Goal: Task Accomplishment & Management: Complete application form

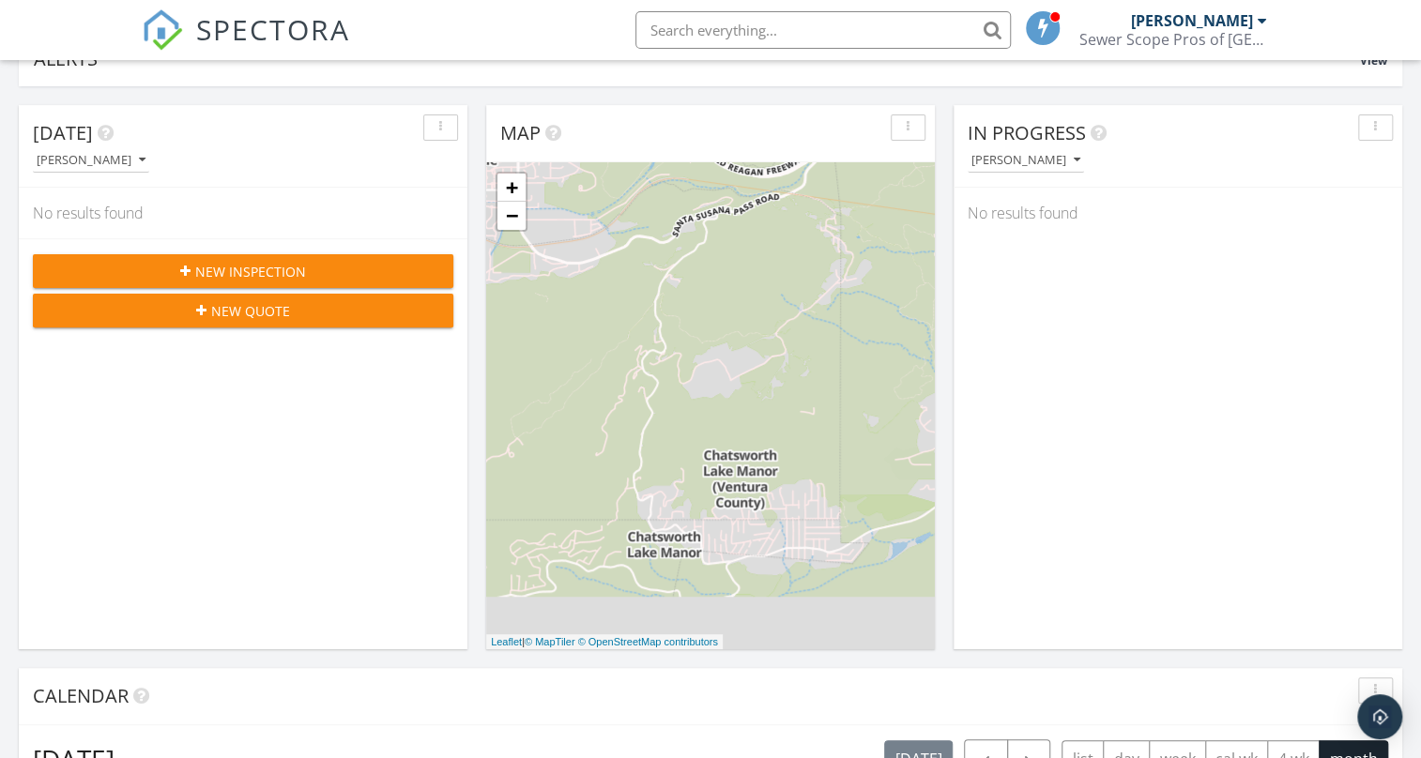
scroll to position [56, 0]
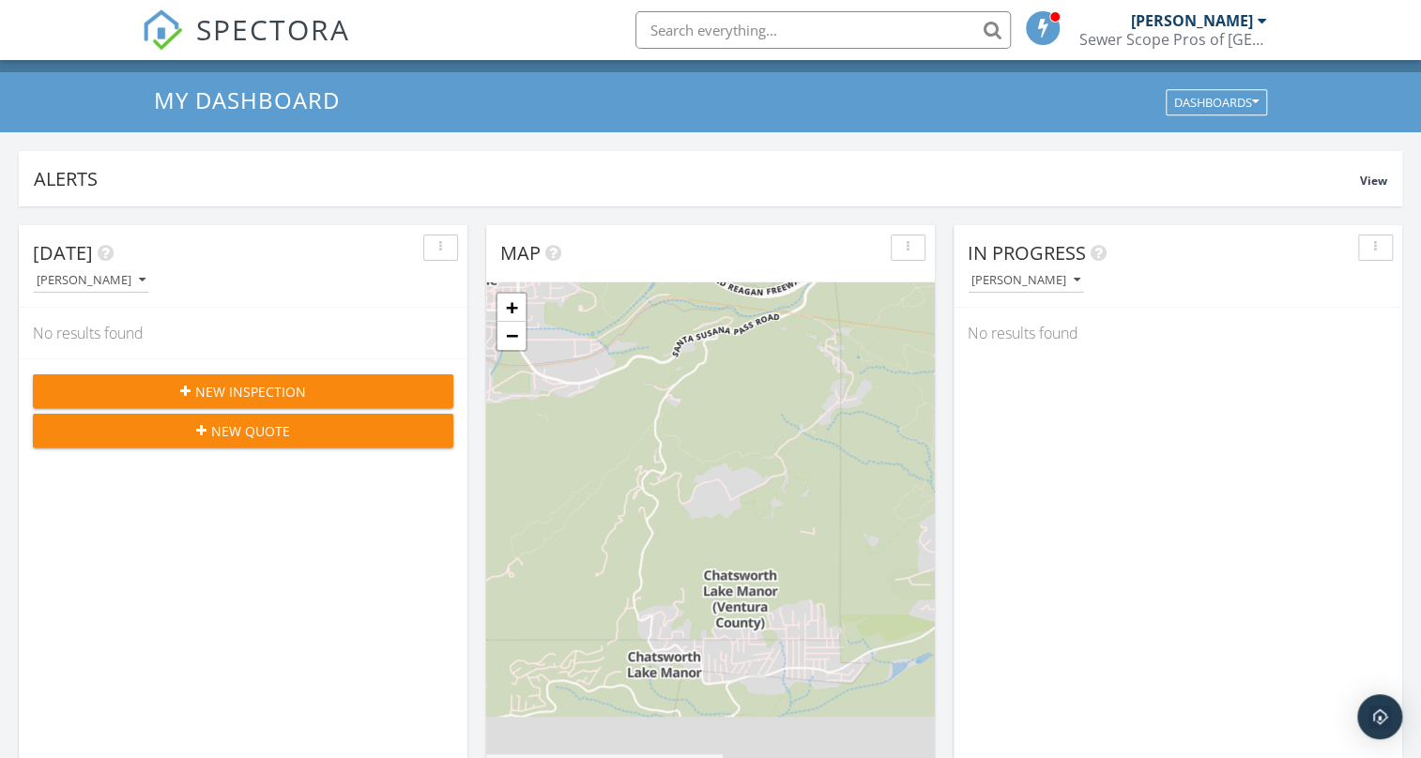
click at [281, 382] on span "New Inspection" at bounding box center [250, 392] width 111 height 20
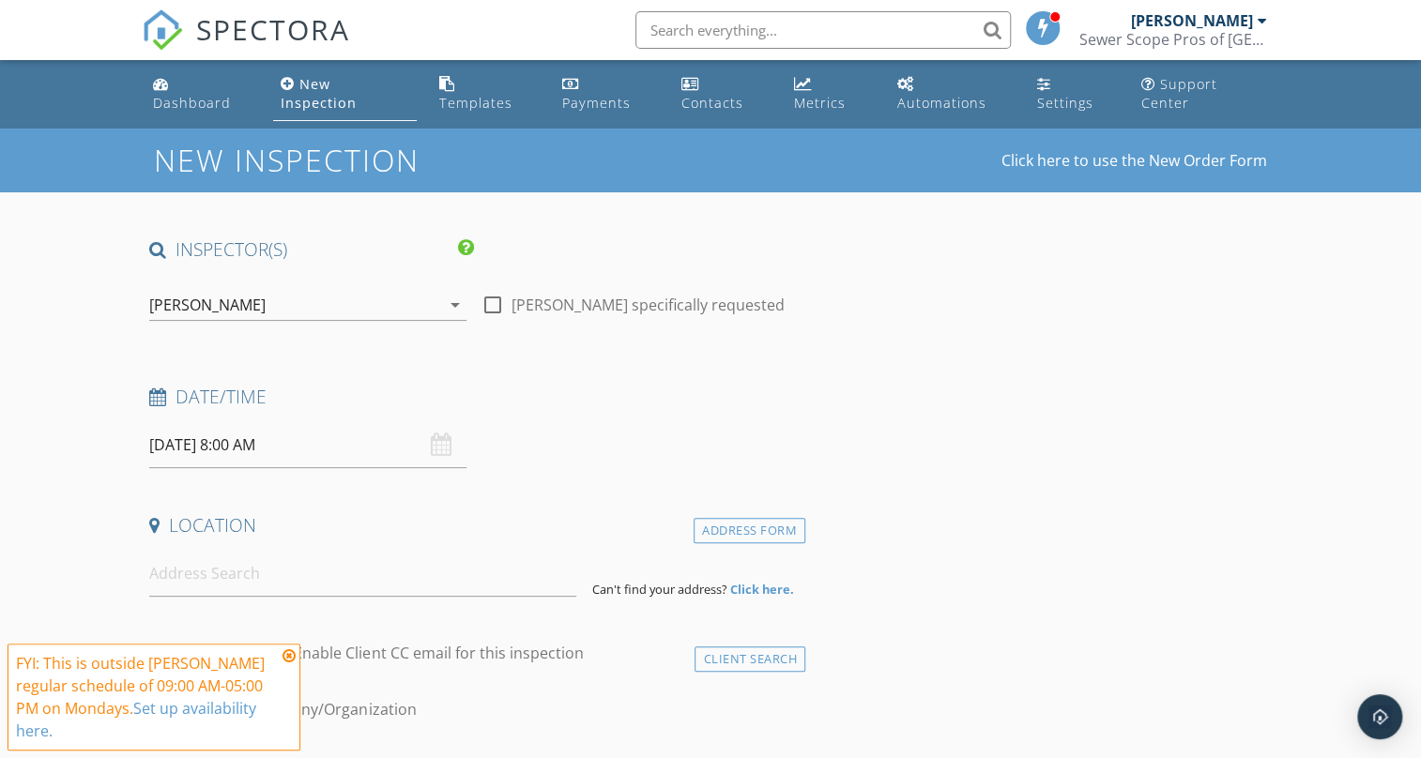
click at [335, 436] on input "[DATE] 8:00 AM" at bounding box center [307, 445] width 316 height 46
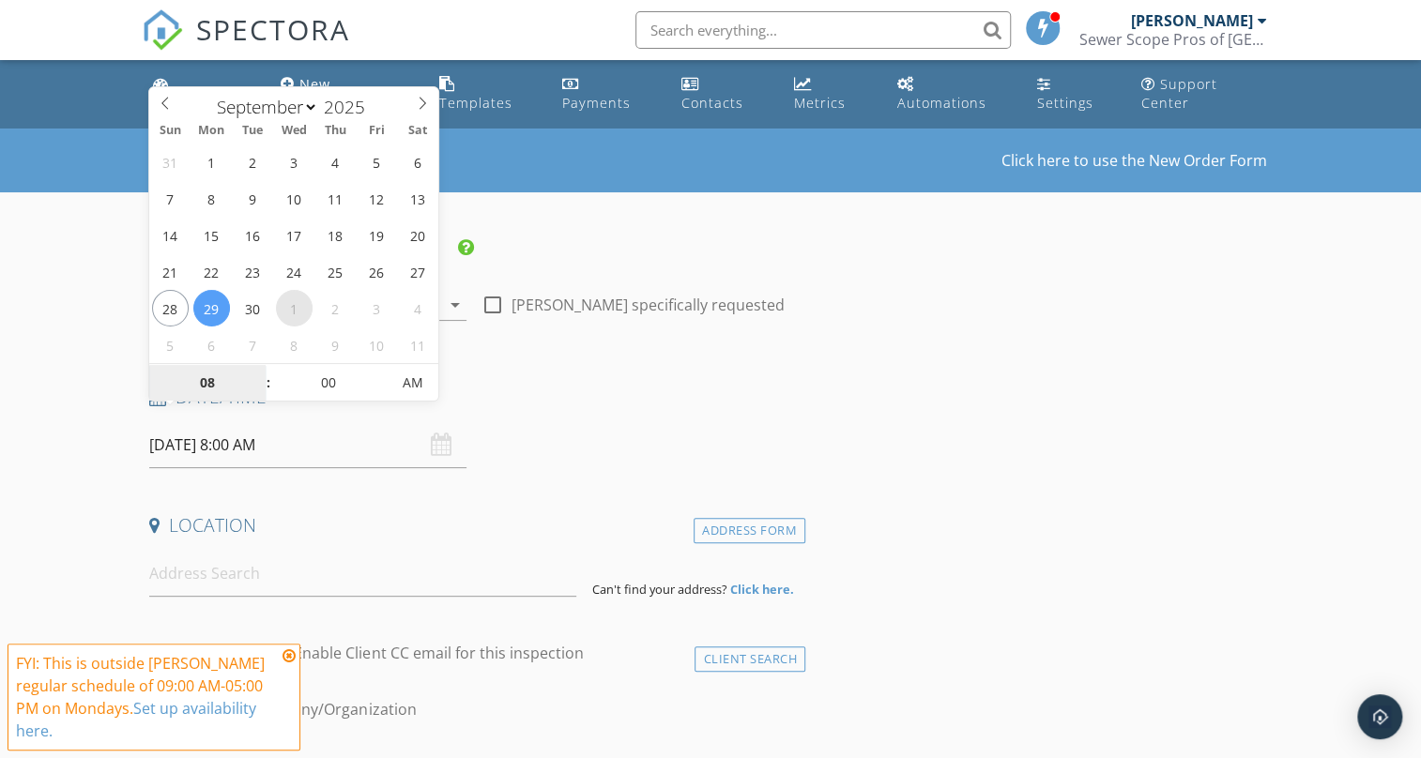
select select "9"
type input "[DATE] 8:00 AM"
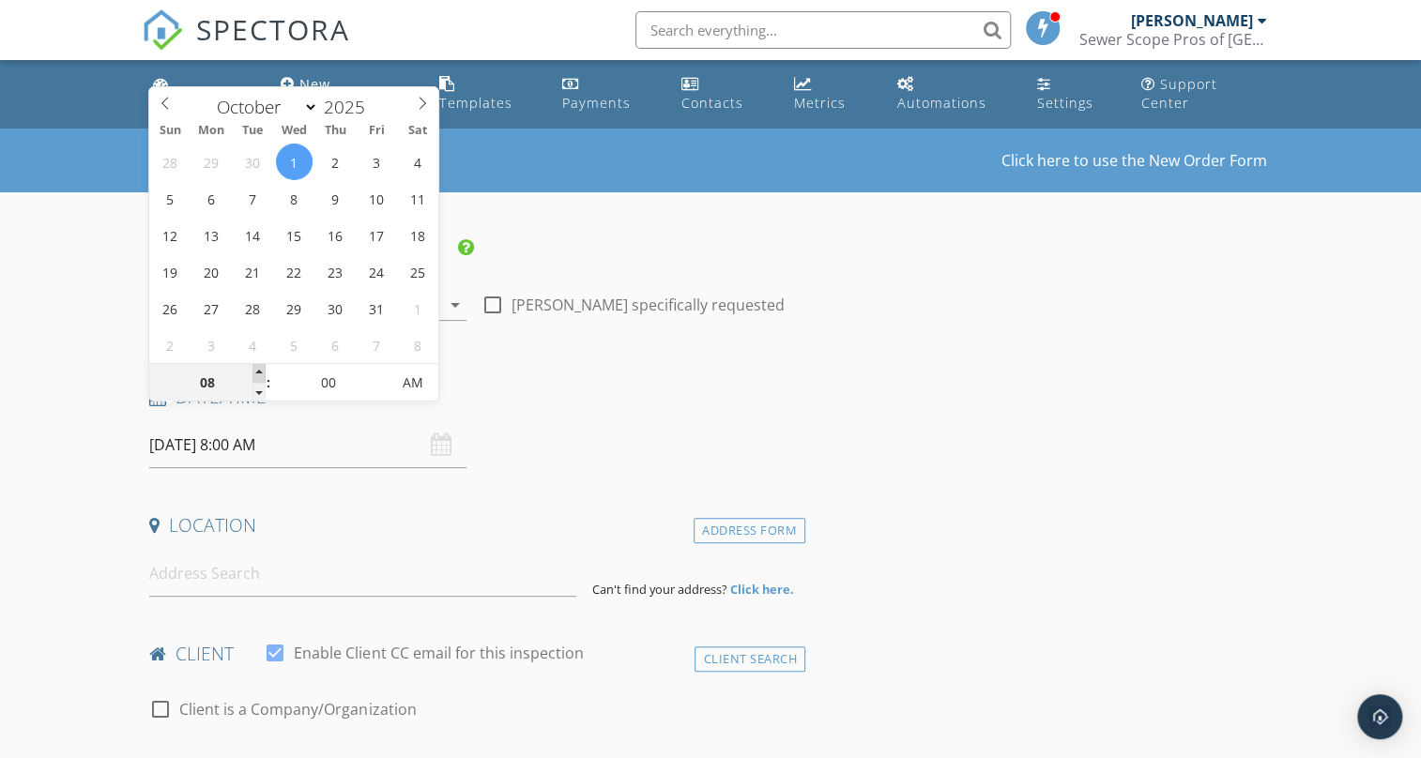
type input "09"
type input "[DATE] 9:00 AM"
click at [262, 373] on span at bounding box center [258, 373] width 13 height 19
type input "10"
type input "[DATE] 10:00 AM"
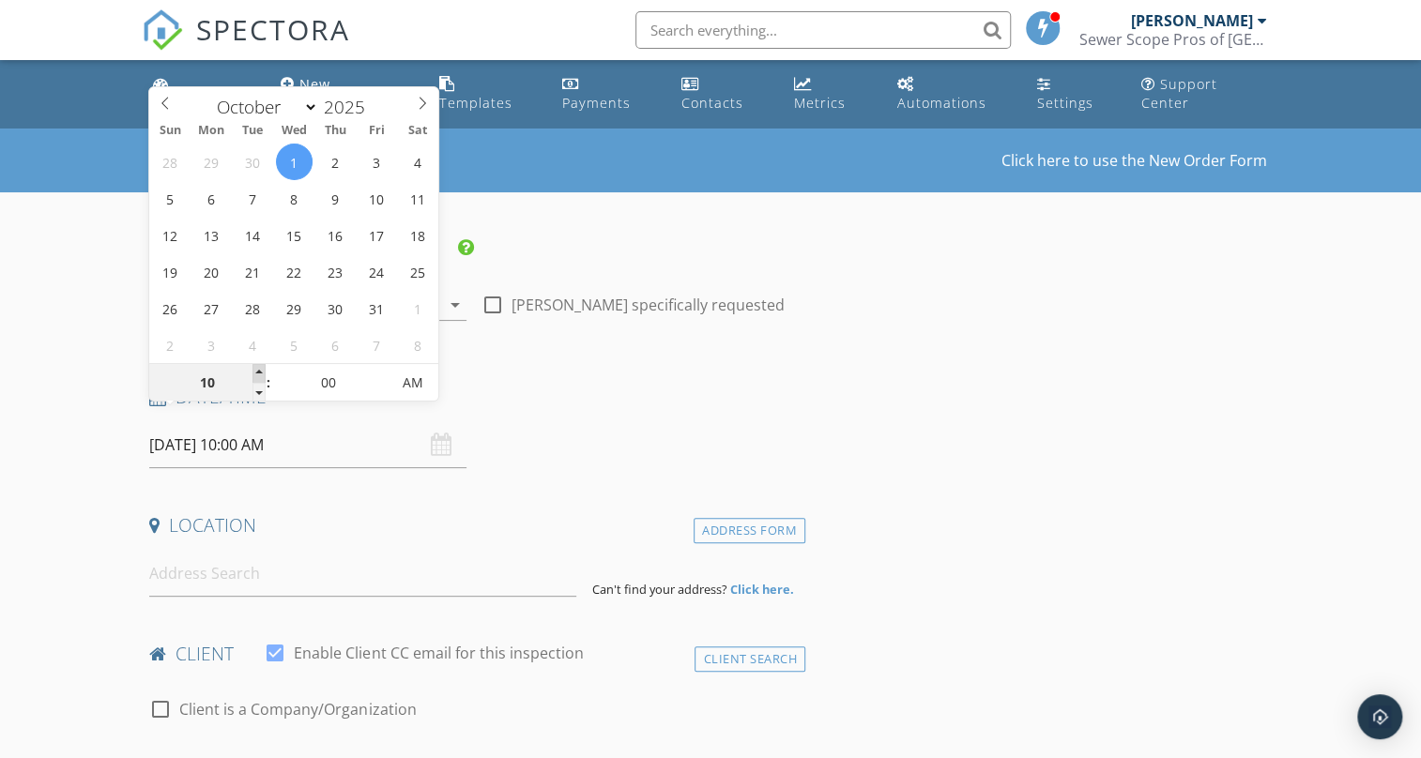
click at [262, 373] on span at bounding box center [258, 373] width 13 height 19
type input "11"
type input "[DATE] 11:00 AM"
click at [262, 373] on span at bounding box center [258, 373] width 13 height 19
type input "12"
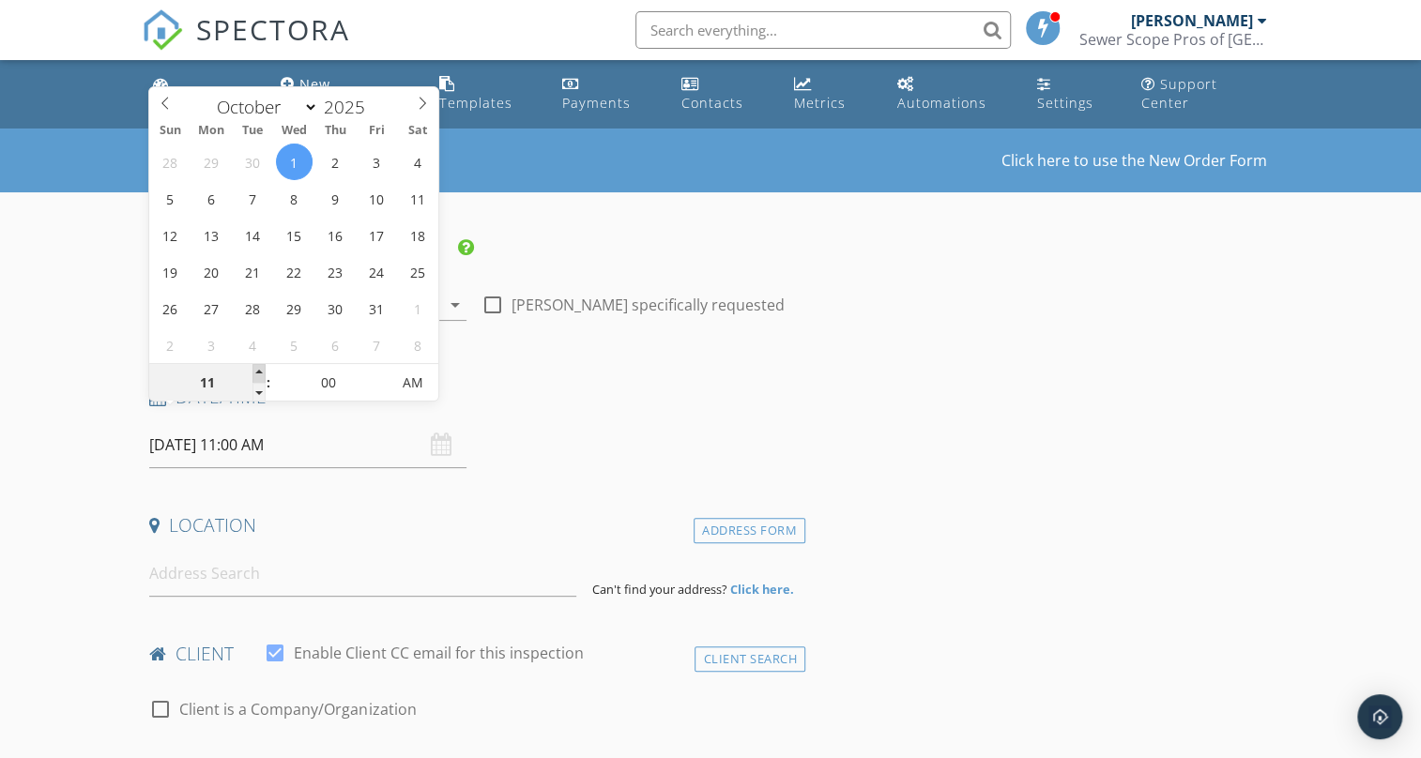
type input "[DATE] 12:00 PM"
click at [262, 373] on span at bounding box center [258, 373] width 13 height 19
type input "01"
type input "[DATE] 1:00 PM"
click at [262, 373] on span at bounding box center [258, 373] width 13 height 19
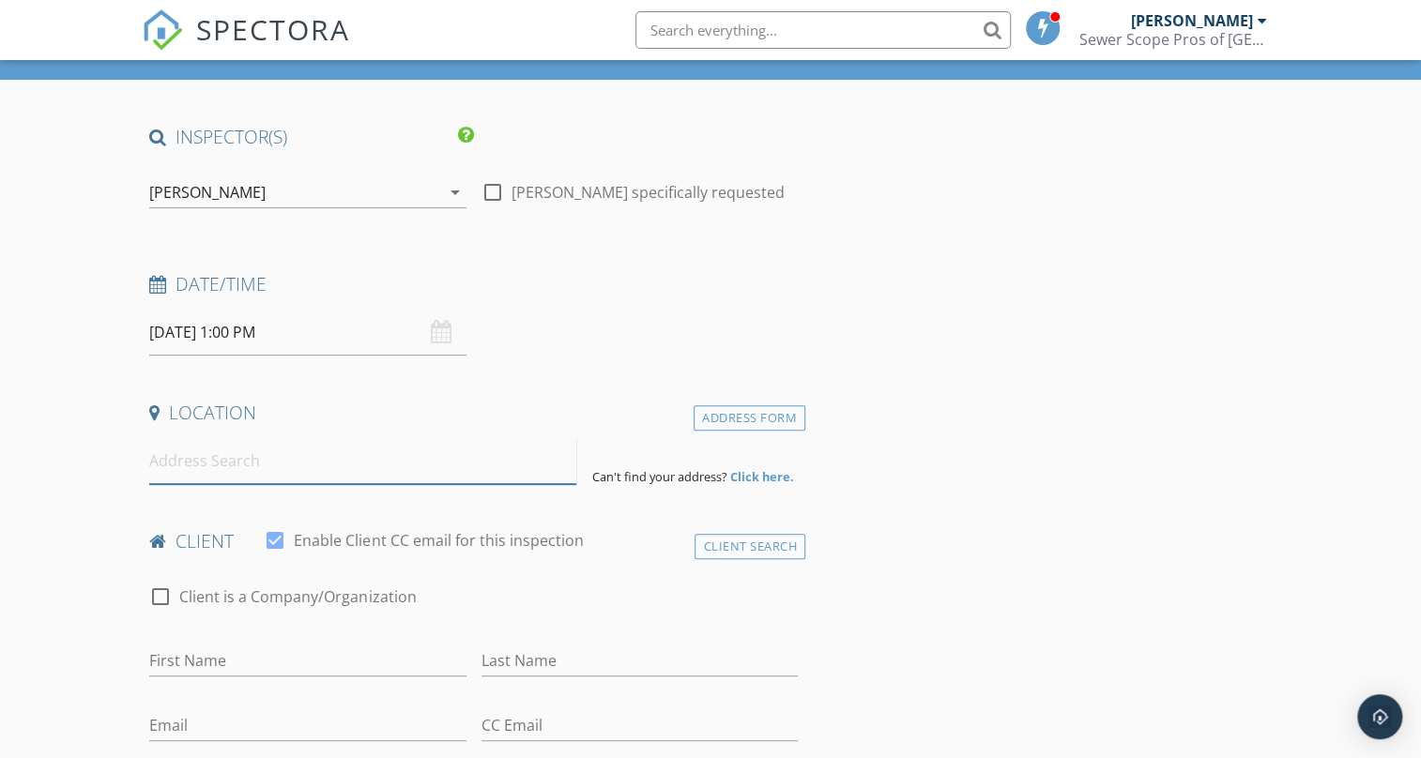
click at [467, 457] on input at bounding box center [362, 461] width 427 height 46
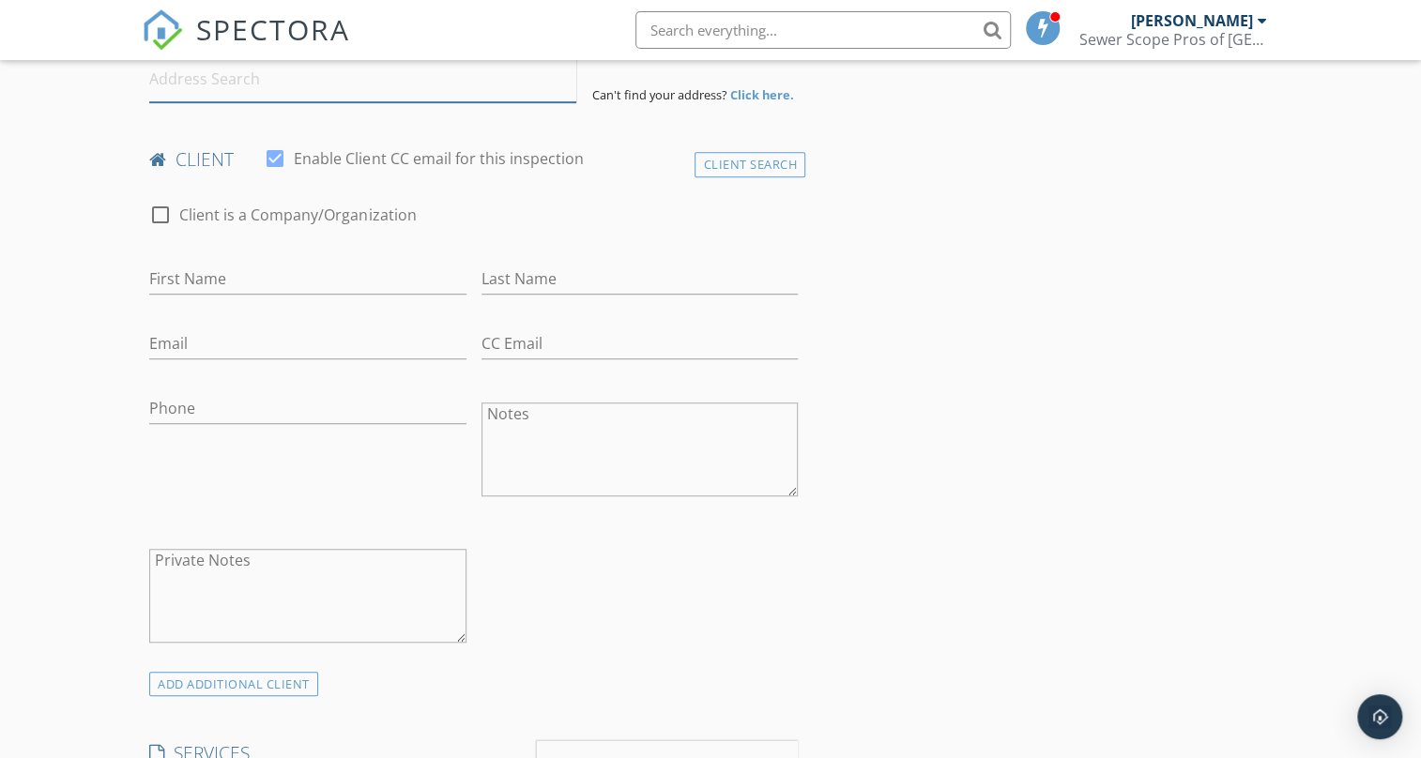
scroll to position [511, 0]
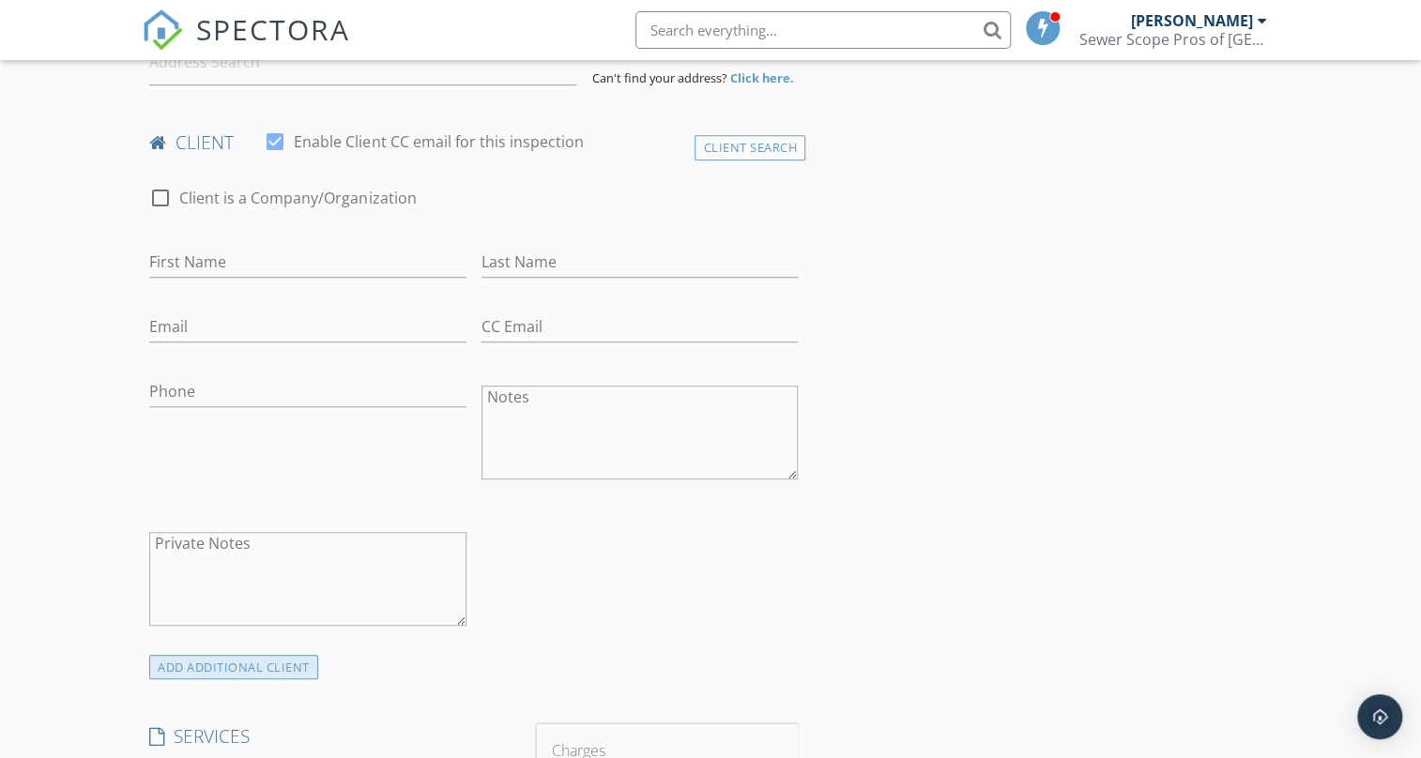
click at [298, 655] on div "ADD ADDITIONAL client" at bounding box center [233, 667] width 169 height 25
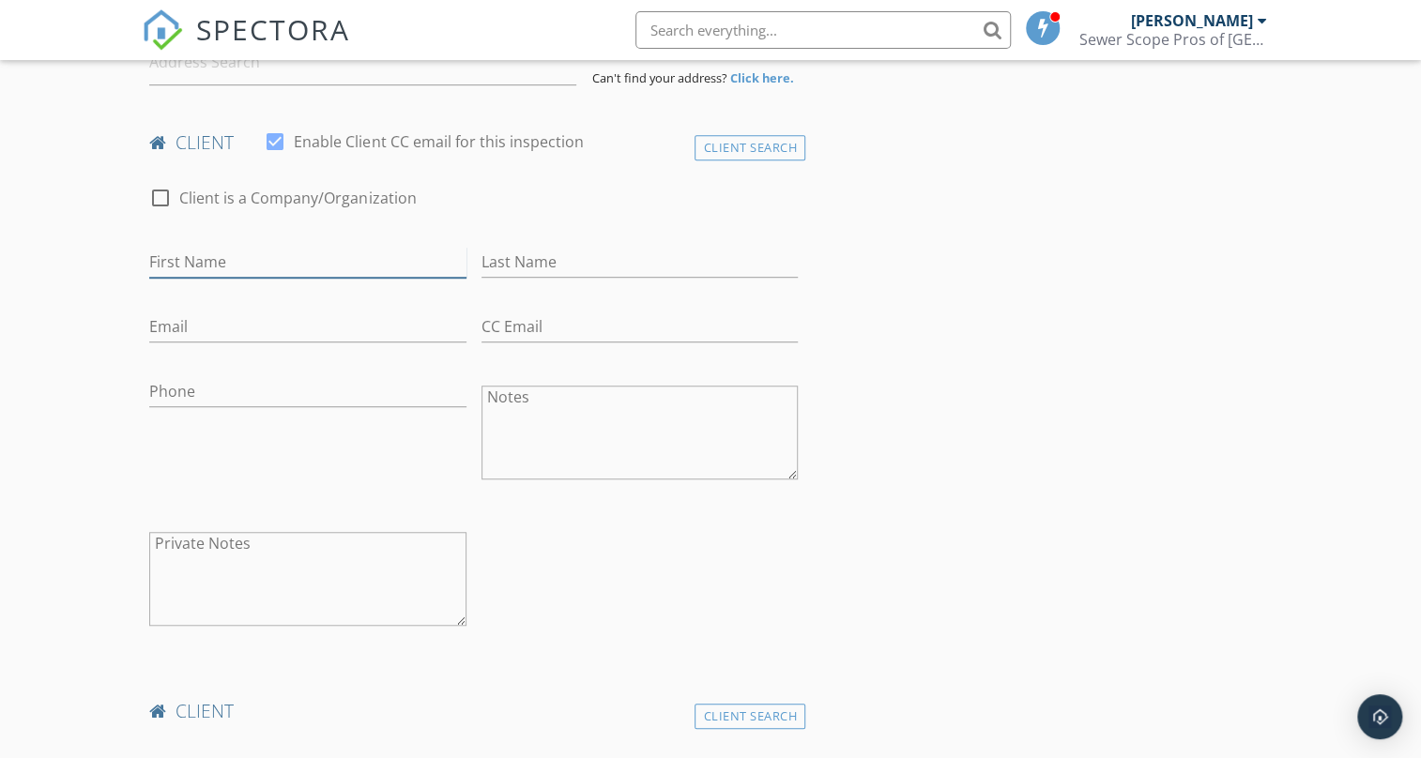
click at [274, 247] on input "First Name" at bounding box center [307, 262] width 316 height 31
paste input "[PERSON_NAME]"
type input "[PERSON_NAME]"
click at [646, 247] on input "Last Name" at bounding box center [639, 262] width 316 height 31
paste input "[PERSON_NAME]"
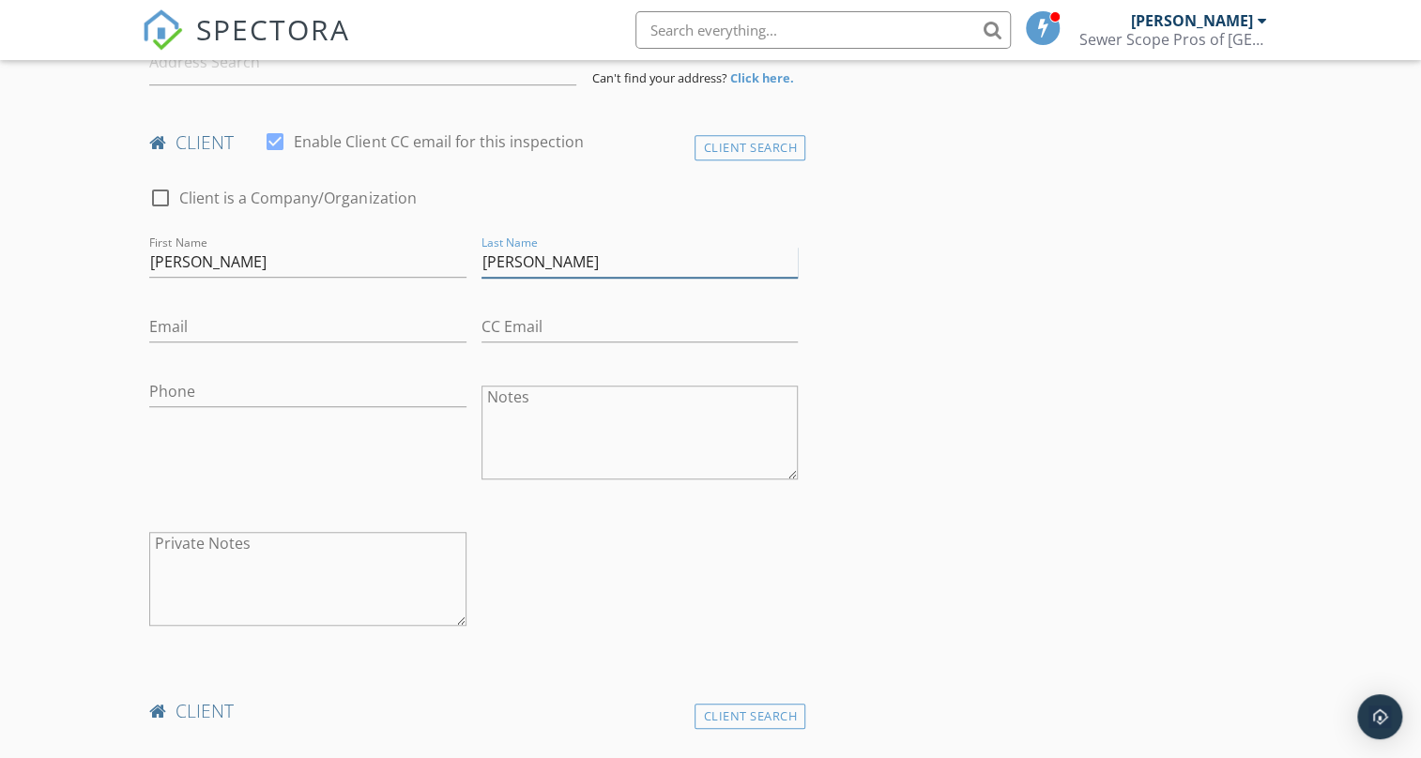
click at [503, 249] on input "[PERSON_NAME]" at bounding box center [639, 262] width 316 height 31
type input "[PERSON_NAME]"
click at [243, 247] on input "[PERSON_NAME]" at bounding box center [307, 262] width 316 height 31
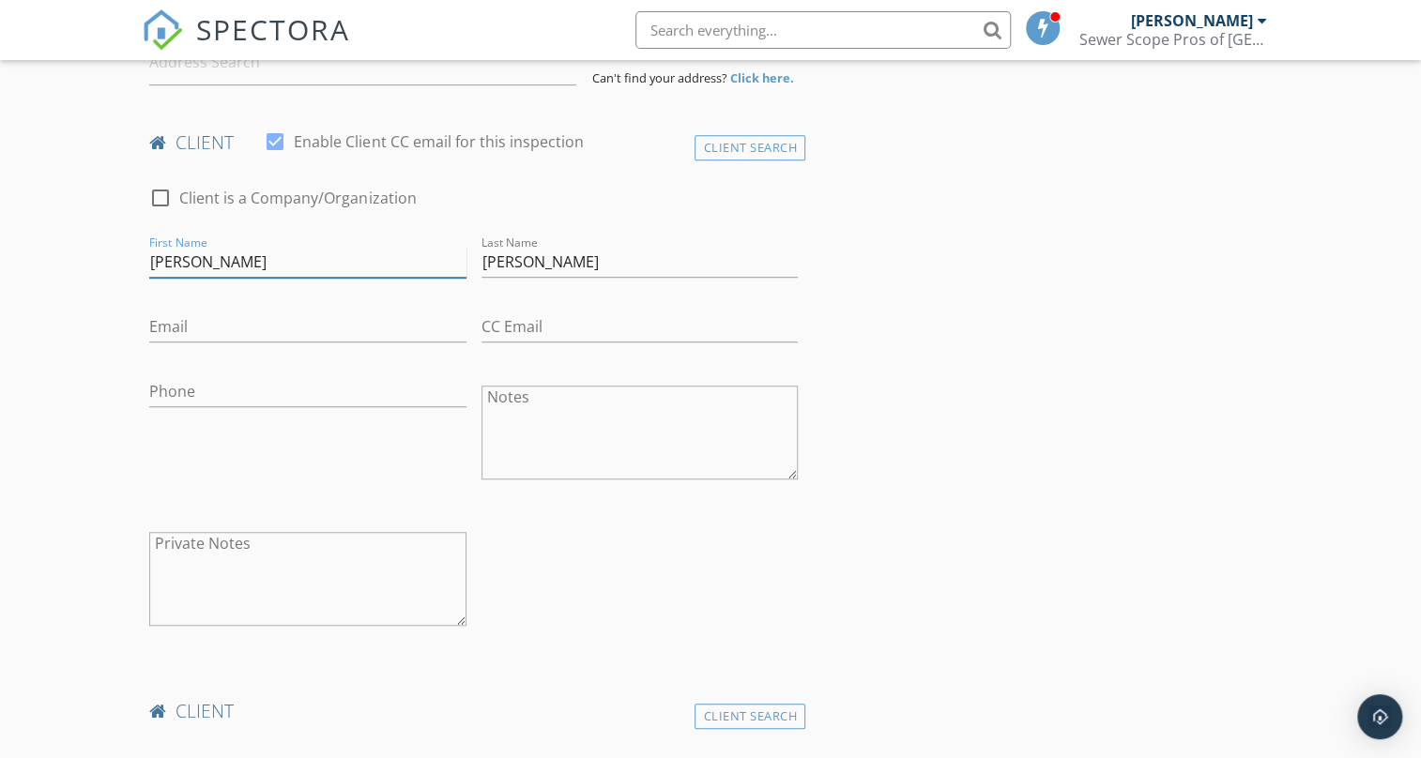
type input "[PERSON_NAME]"
click at [353, 319] on input "Email" at bounding box center [307, 327] width 316 height 31
paste input "[EMAIL_ADDRESS][DOMAIN_NAME]"
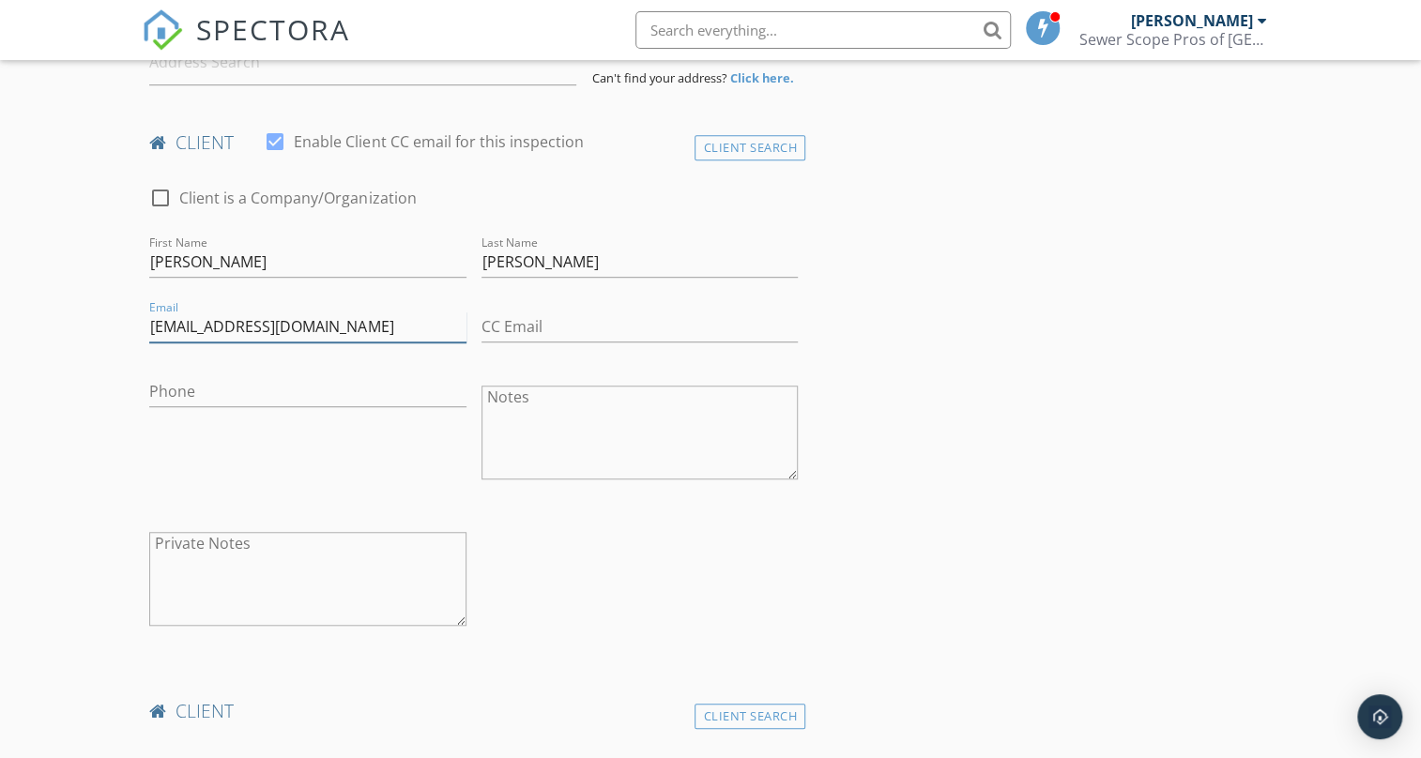
type input "[EMAIL_ADDRESS][DOMAIN_NAME]"
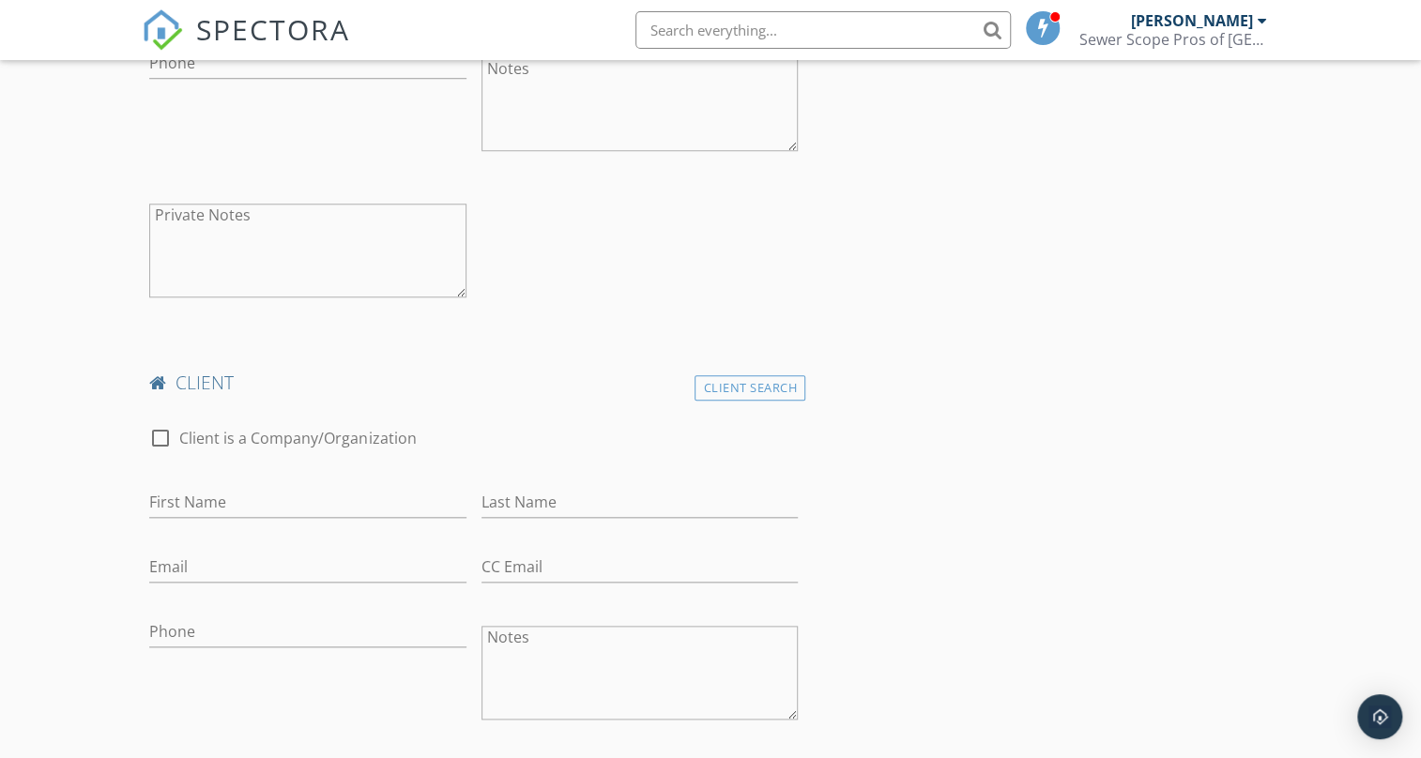
scroll to position [853, 0]
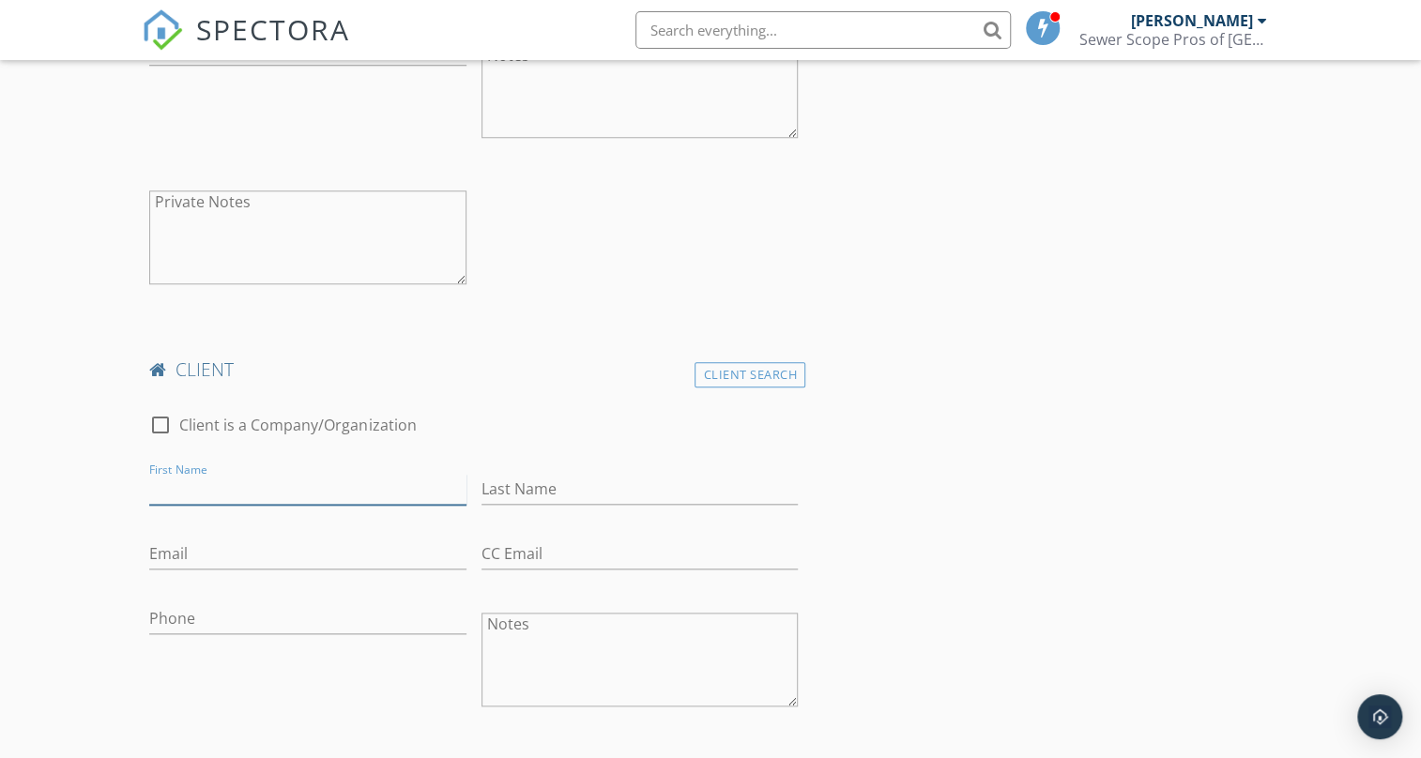
click at [357, 474] on input "First Name" at bounding box center [307, 489] width 316 height 31
type input "April"
paste input "[PERSON_NAME]"
type input "[PERSON_NAME]"
drag, startPoint x: 313, startPoint y: 539, endPoint x: 427, endPoint y: 544, distance: 113.7
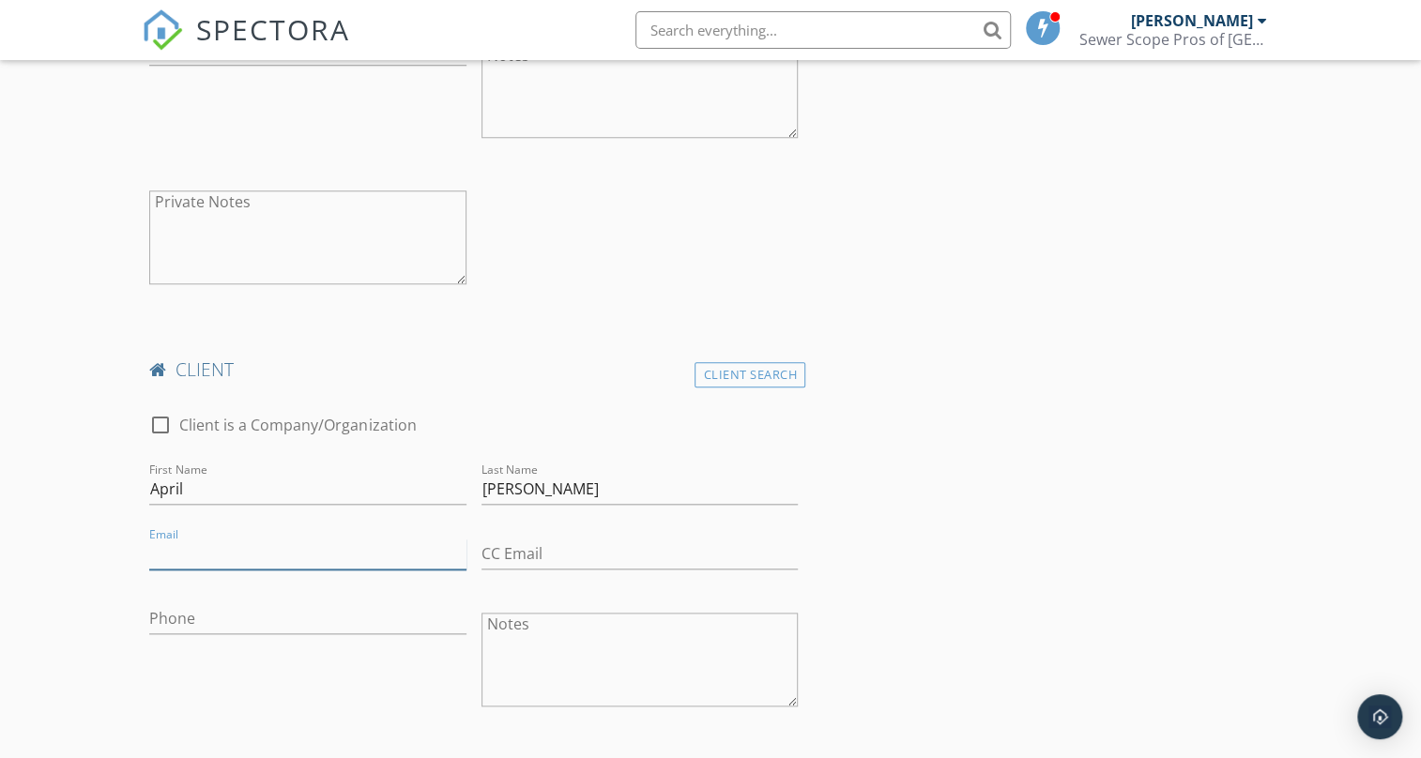
click at [313, 539] on input "Email" at bounding box center [307, 554] width 316 height 31
paste input "[PERSON_NAME][EMAIL_ADDRESS][DOMAIN_NAME]"
type input "[PERSON_NAME][EMAIL_ADDRESS][DOMAIN_NAME]"
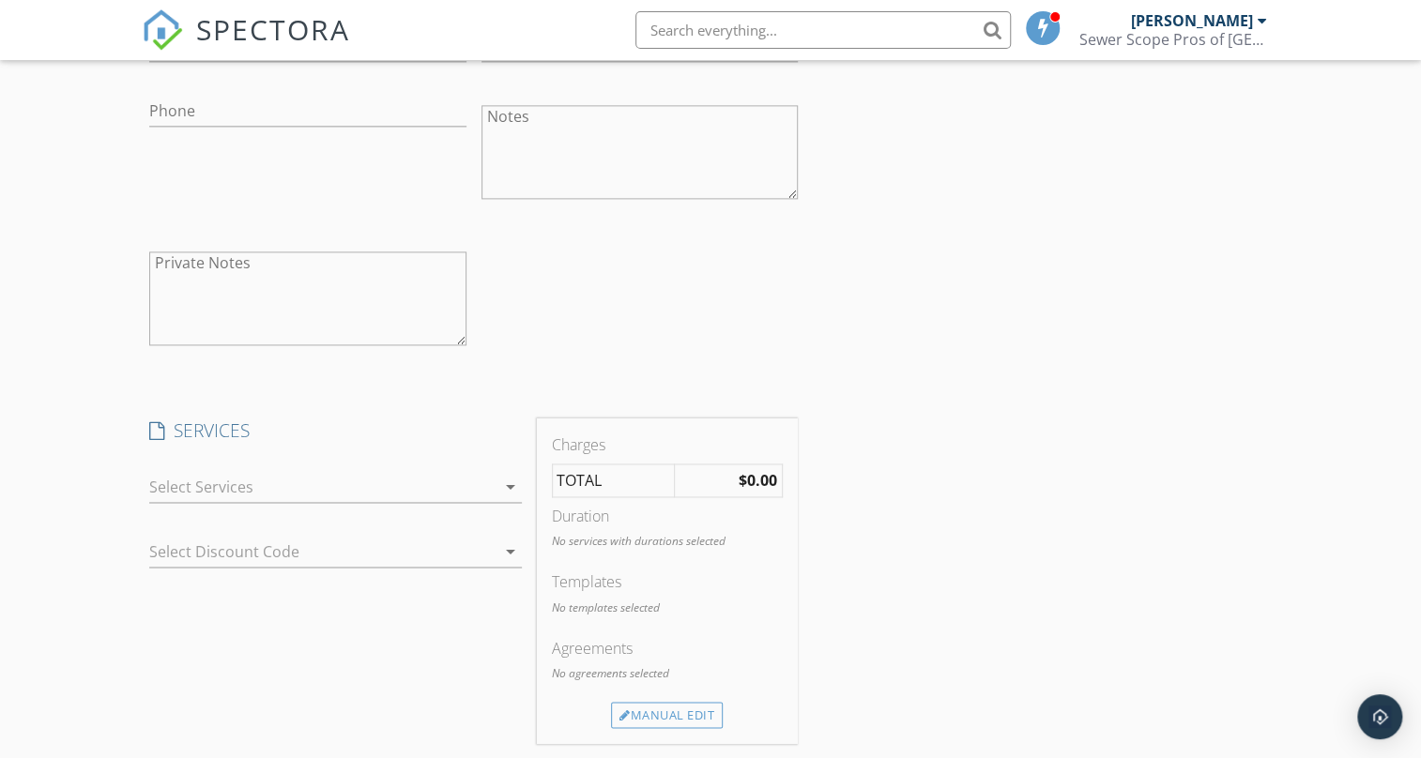
scroll to position [1364, 0]
drag, startPoint x: 420, startPoint y: 462, endPoint x: 419, endPoint y: 479, distance: 16.9
click at [421, 473] on div at bounding box center [321, 483] width 345 height 30
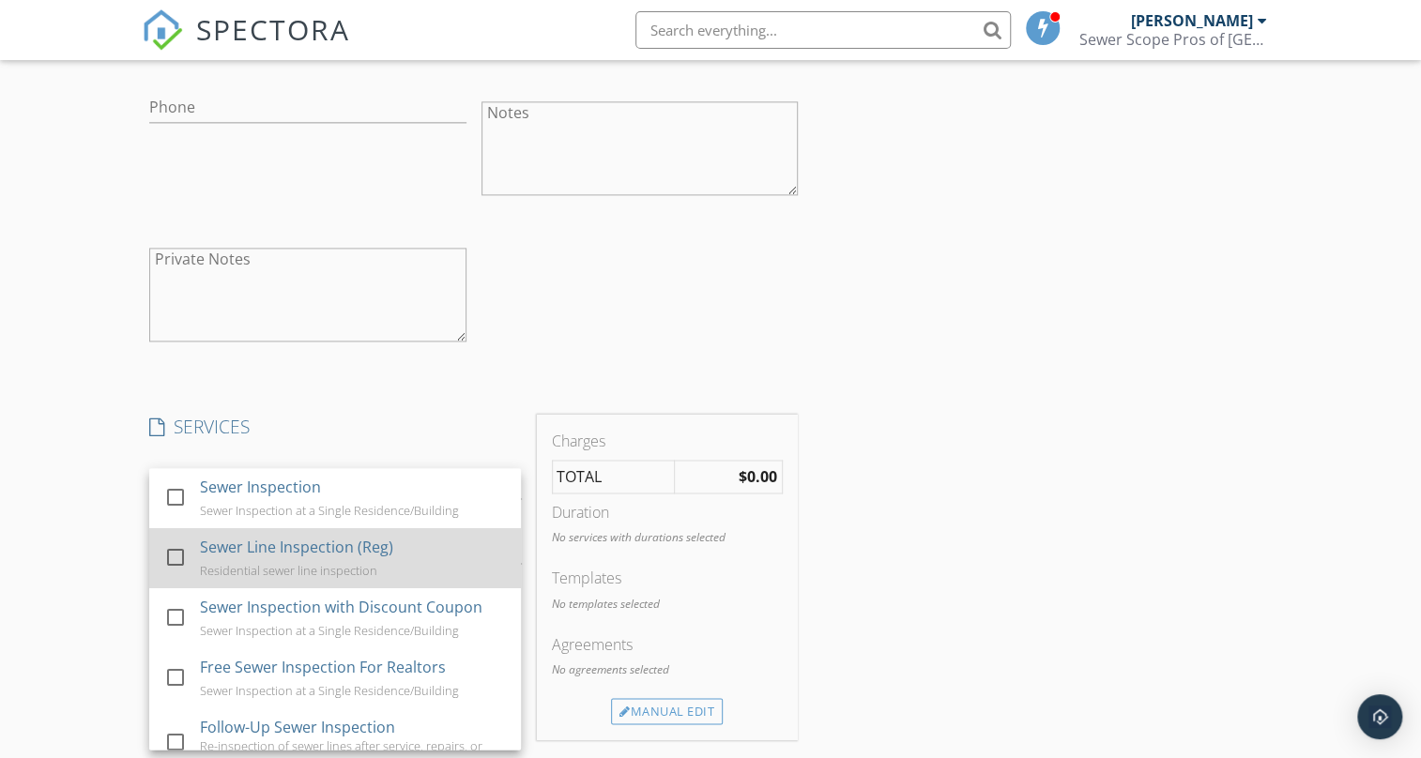
click at [406, 528] on div "Sewer Line Inspection (Reg) Residential sewer line inspection" at bounding box center [354, 558] width 306 height 60
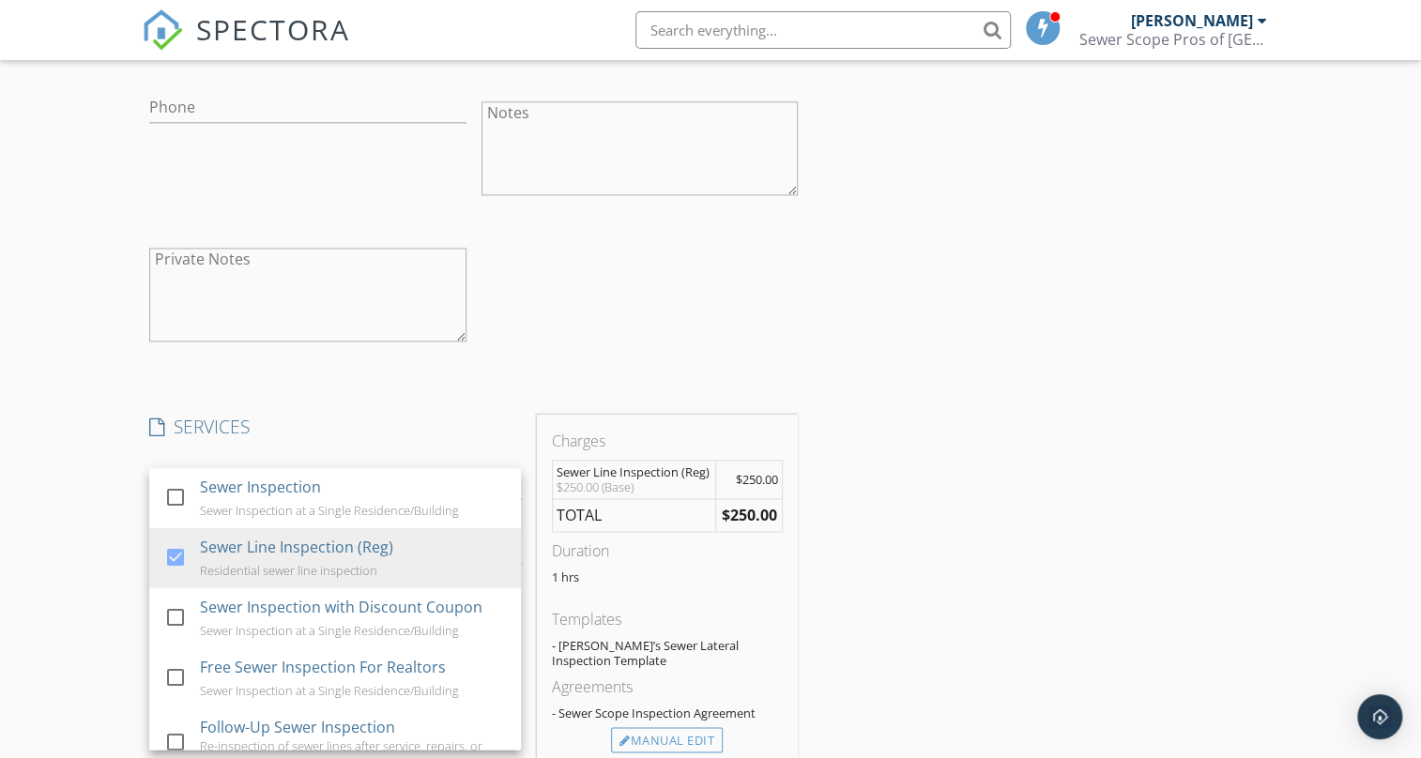
click at [995, 417] on div "INSPECTOR(S) check_box [PERSON_NAME] PRIMARY [PERSON_NAME] arrow_drop_down chec…" at bounding box center [710, 505] width 1136 height 3264
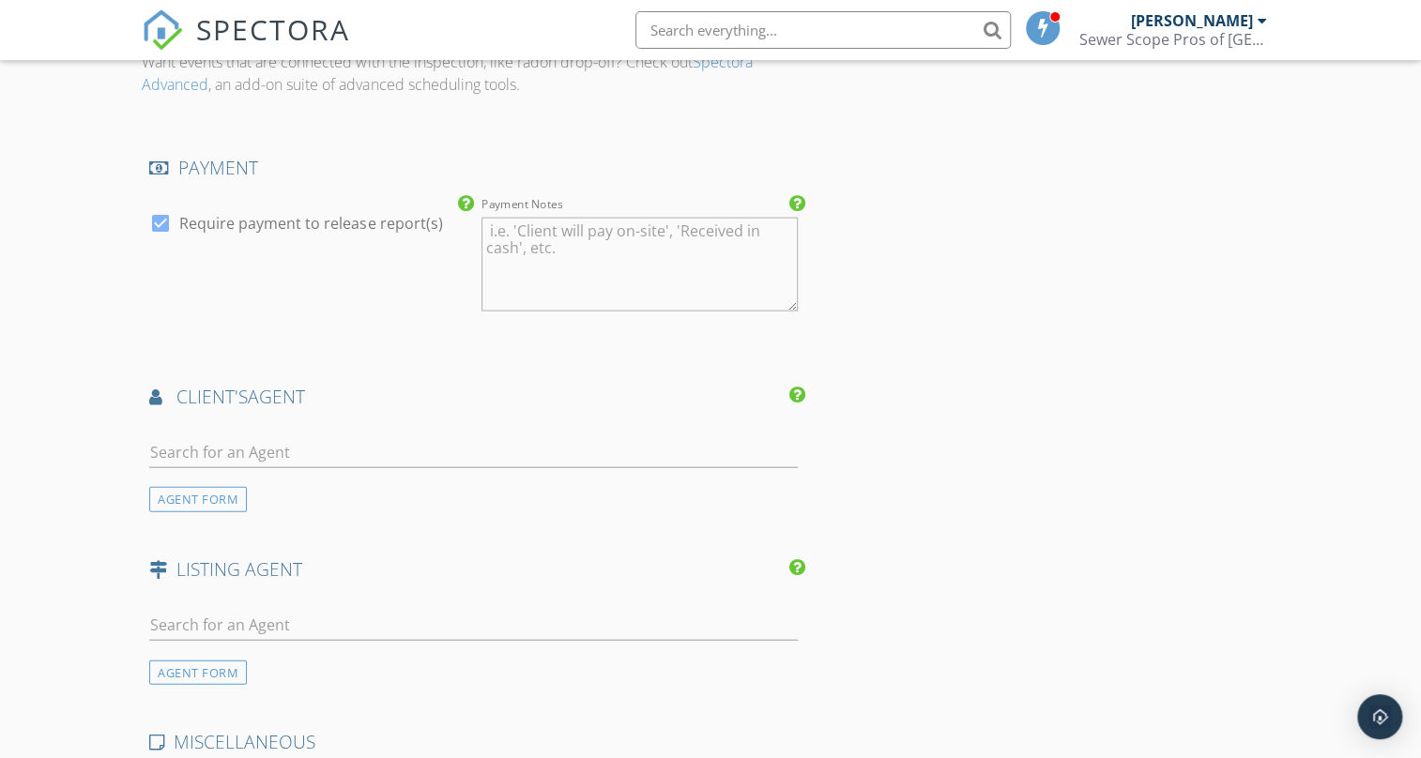
scroll to position [2331, 0]
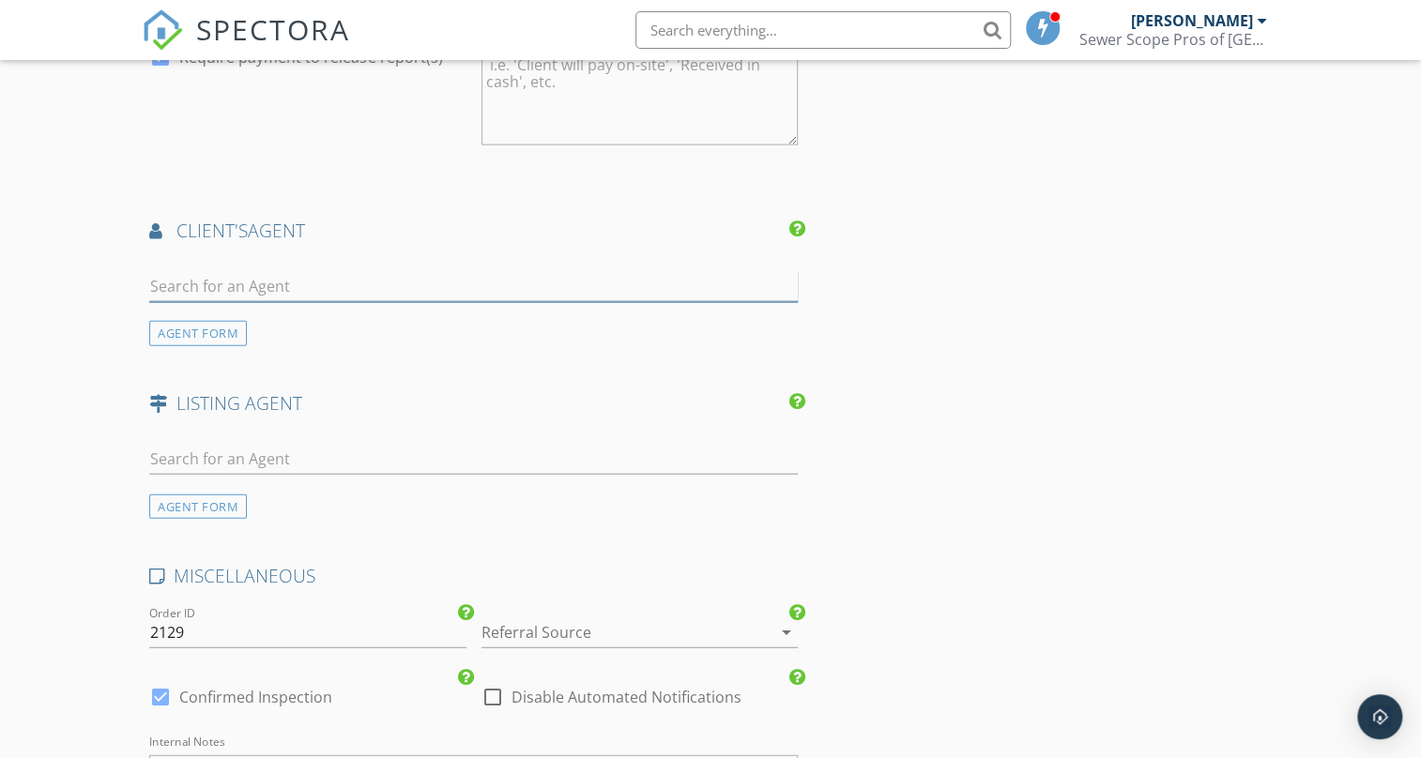
drag, startPoint x: 483, startPoint y: 265, endPoint x: 995, endPoint y: 303, distance: 512.8
click at [483, 271] on input "text" at bounding box center [473, 286] width 648 height 31
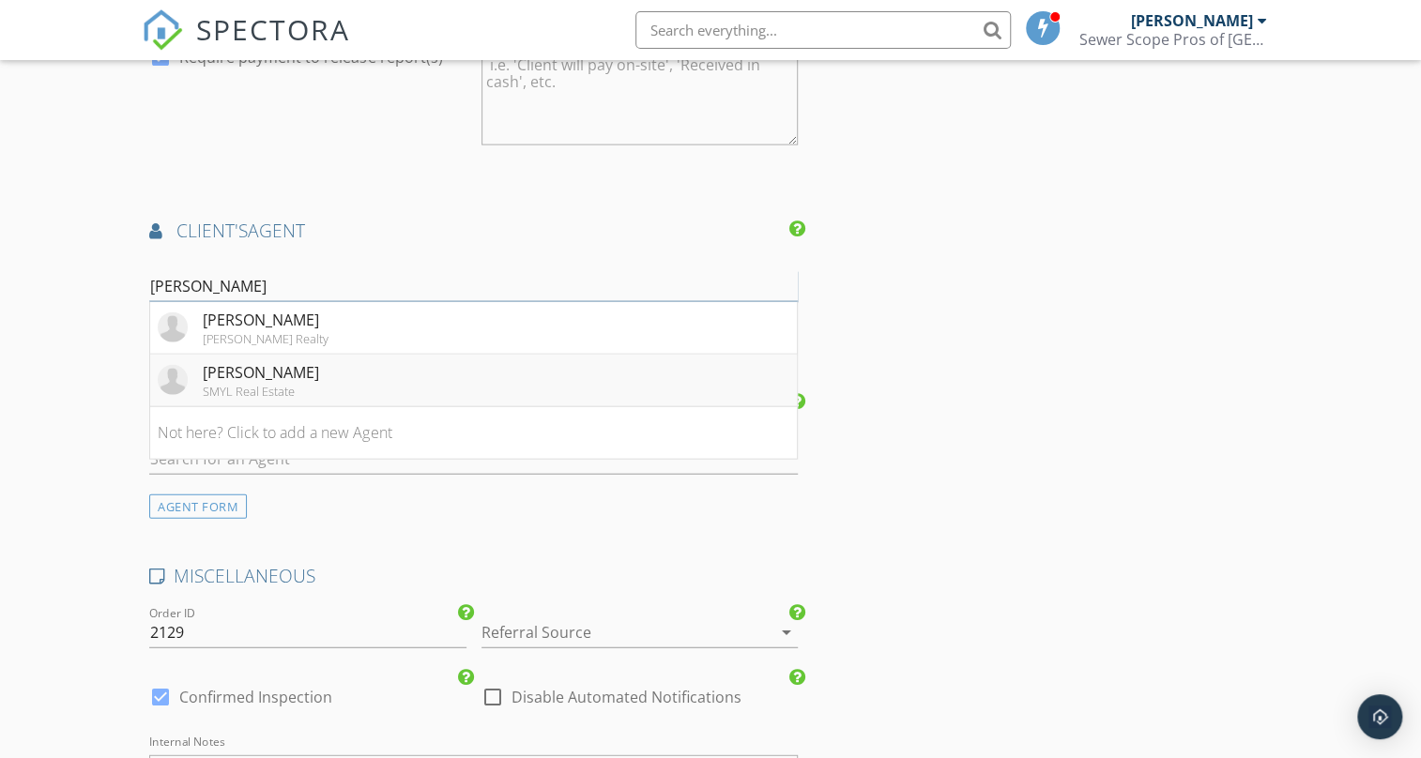
type input "[PERSON_NAME]"
click at [200, 361] on div "[PERSON_NAME] SMYL Real Estate" at bounding box center [238, 380] width 161 height 38
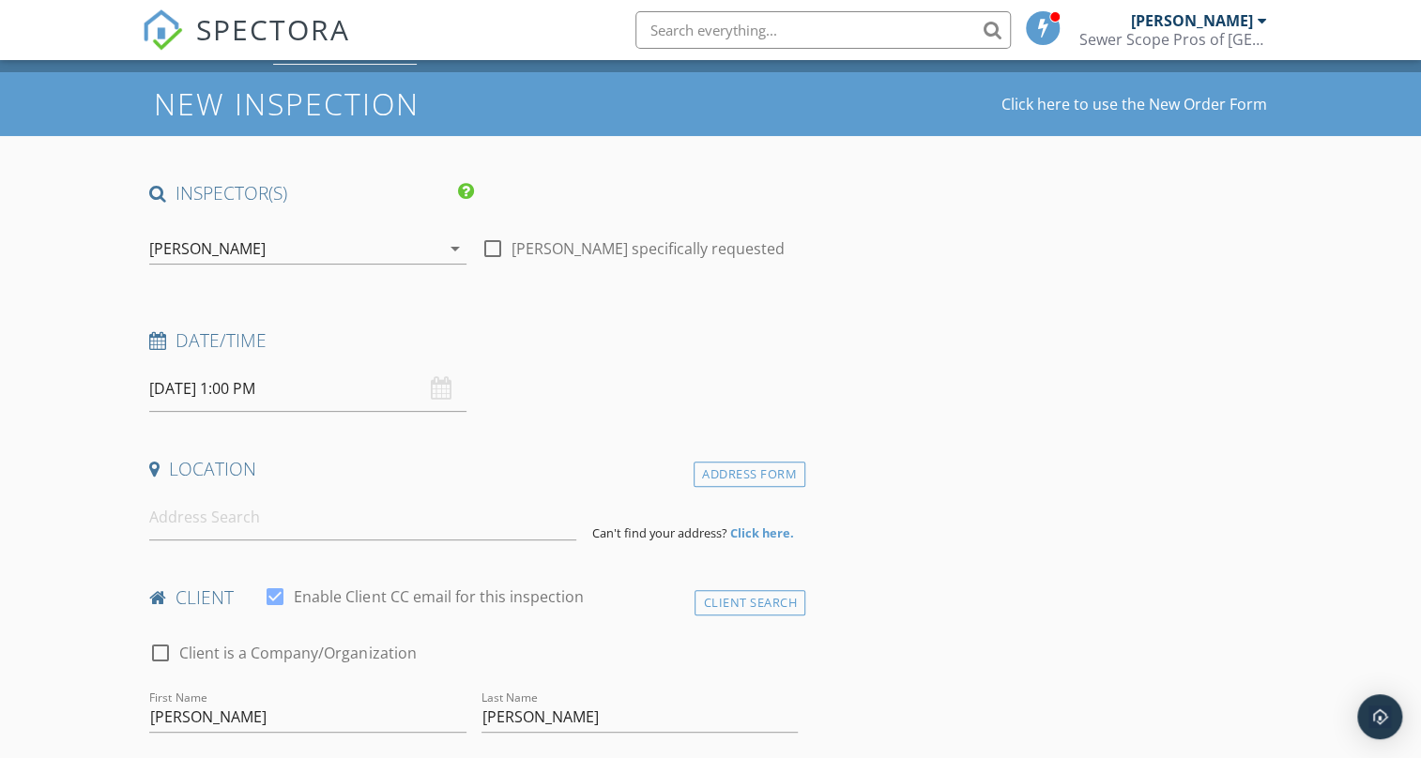
scroll to position [170, 0]
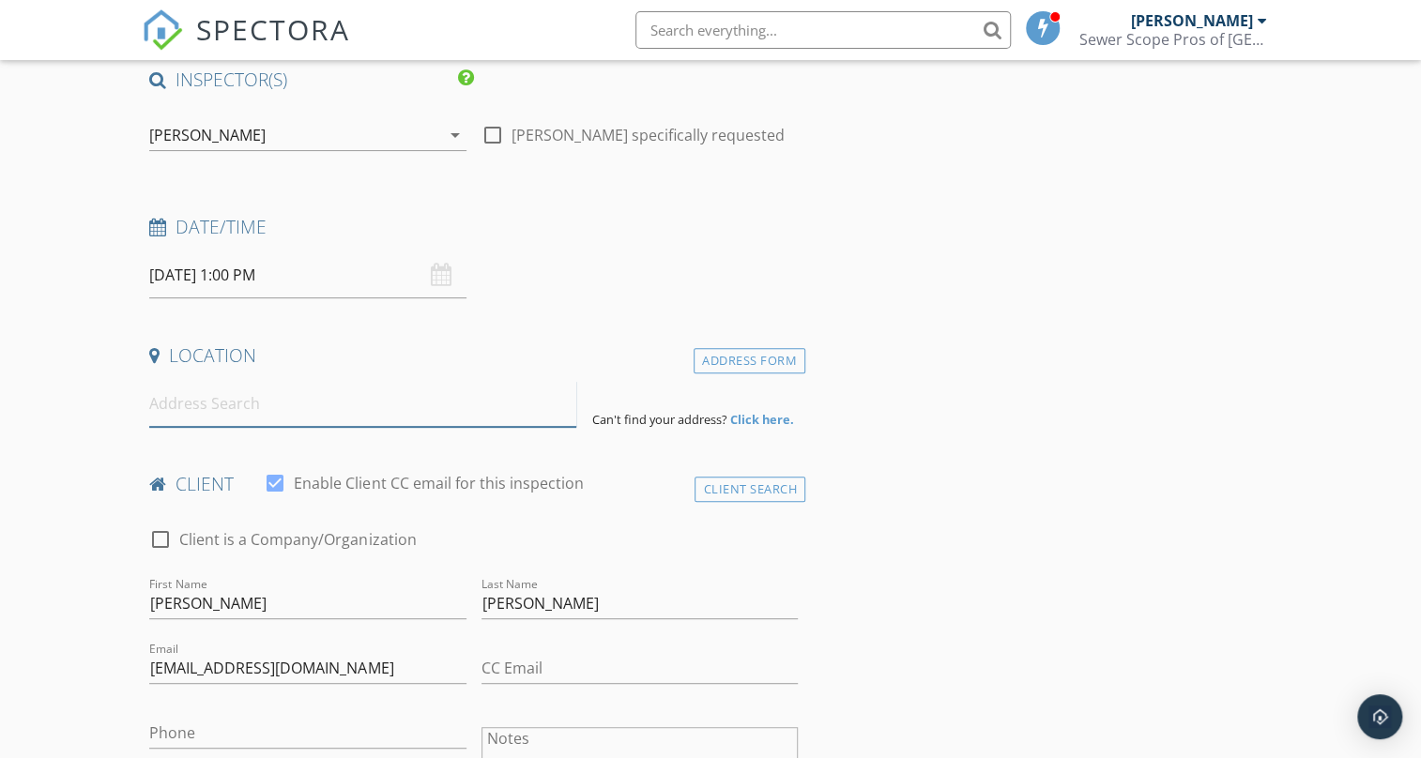
click at [359, 390] on input at bounding box center [362, 404] width 427 height 46
paste input "[STREET_ADDRESS]"
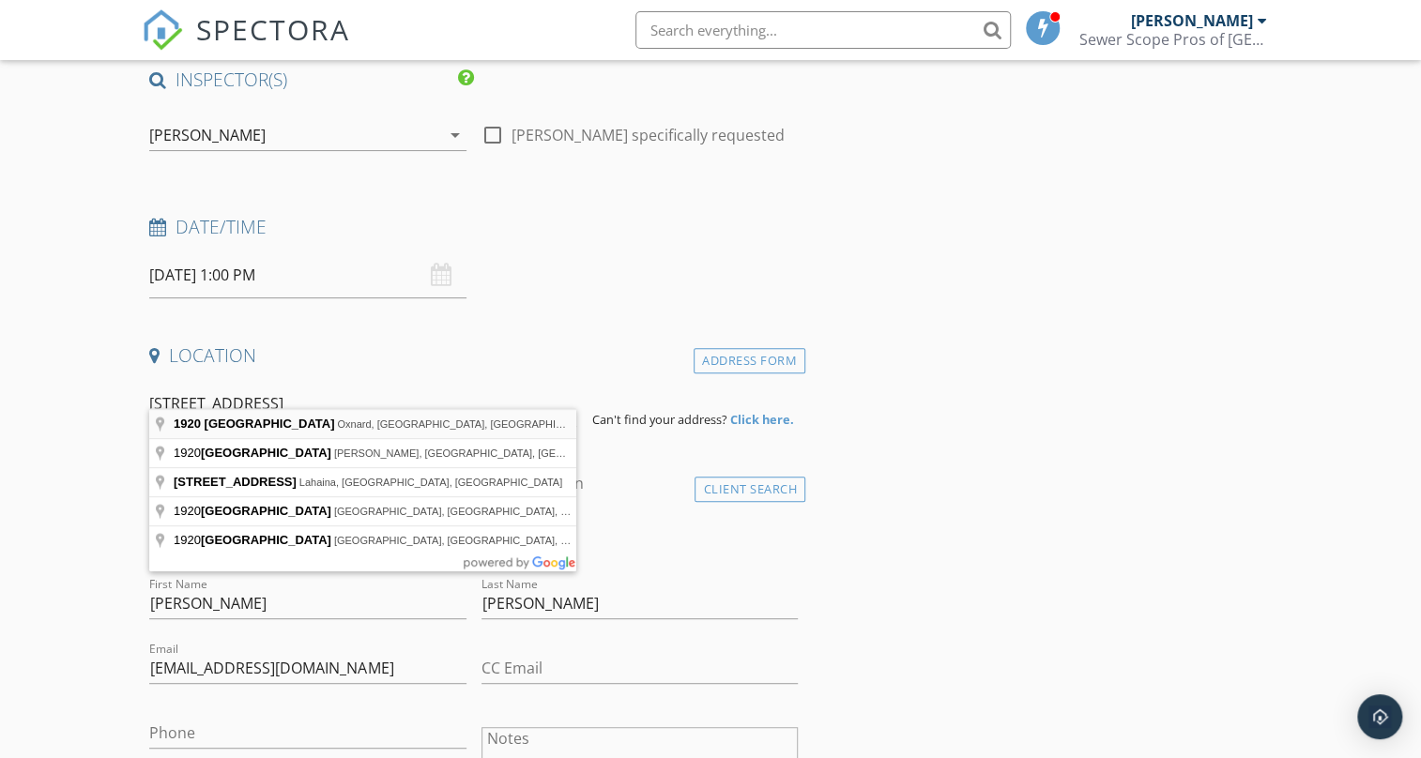
type input "[STREET_ADDRESS]"
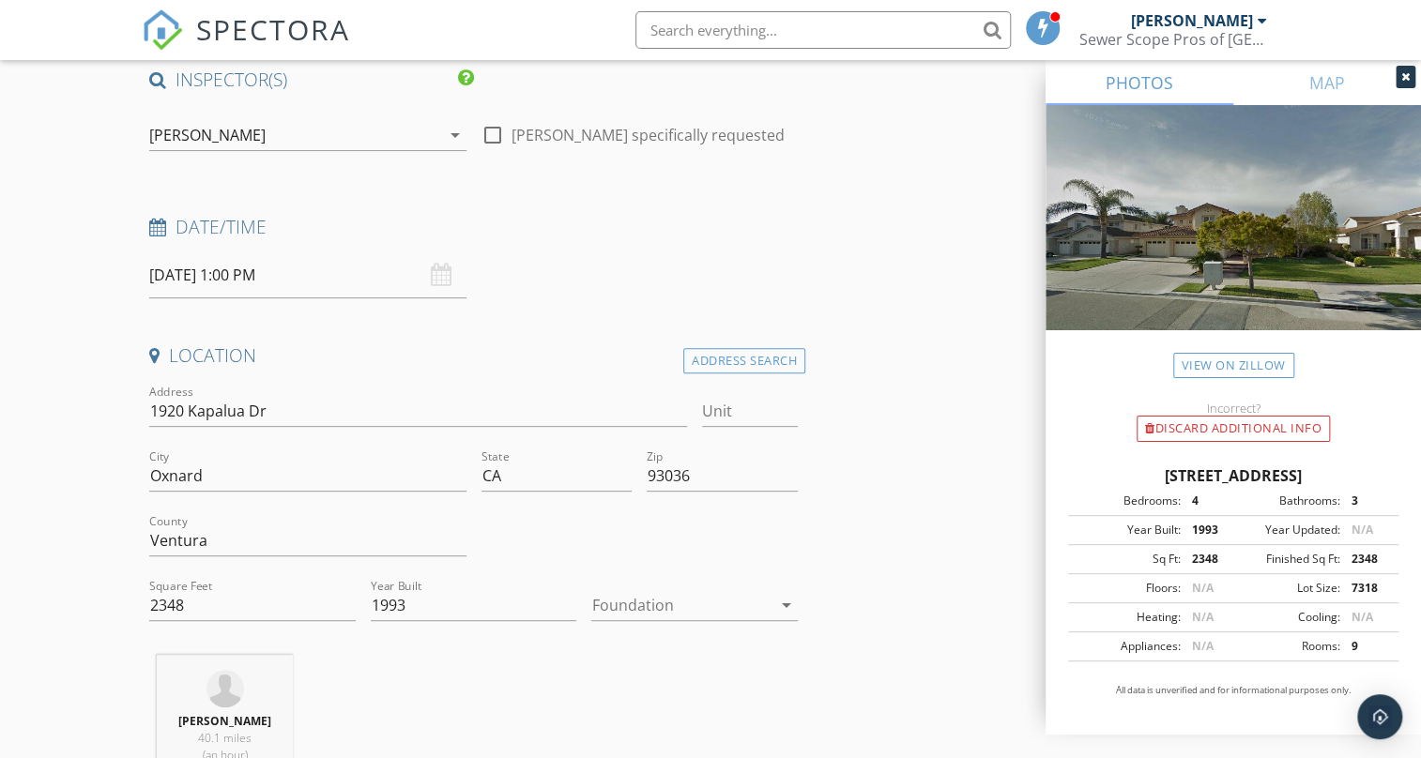
click at [766, 590] on div at bounding box center [681, 605] width 180 height 30
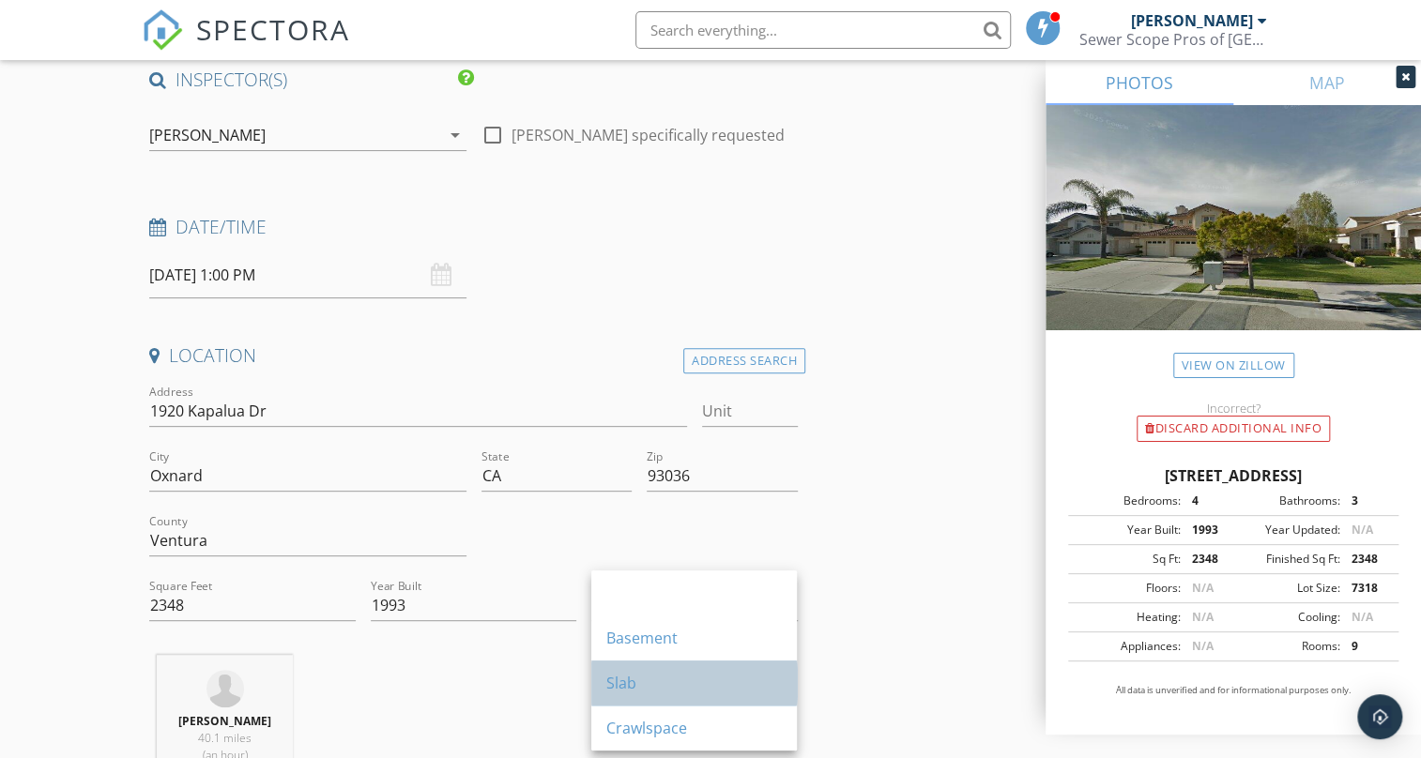
click at [676, 697] on div "Slab" at bounding box center [693, 683] width 175 height 45
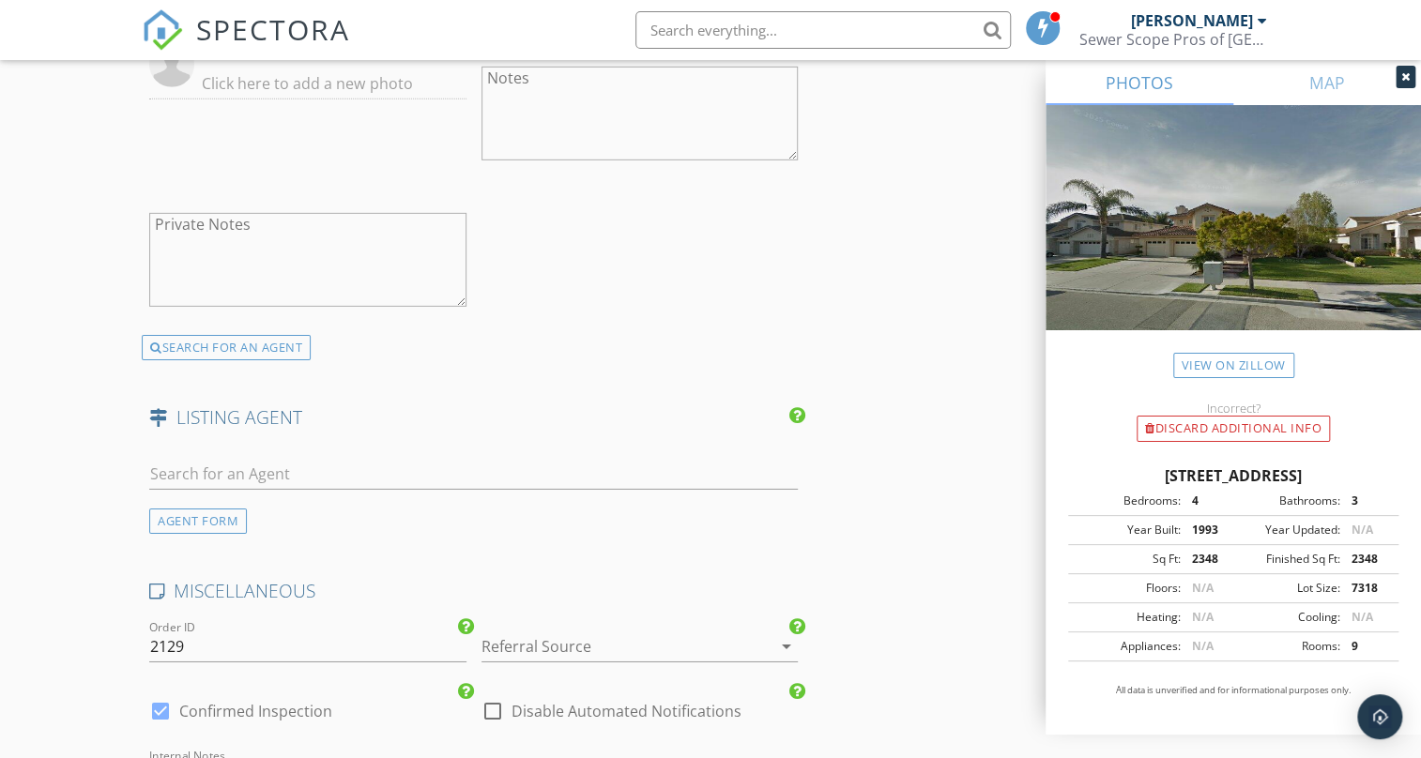
scroll to position [3525, 0]
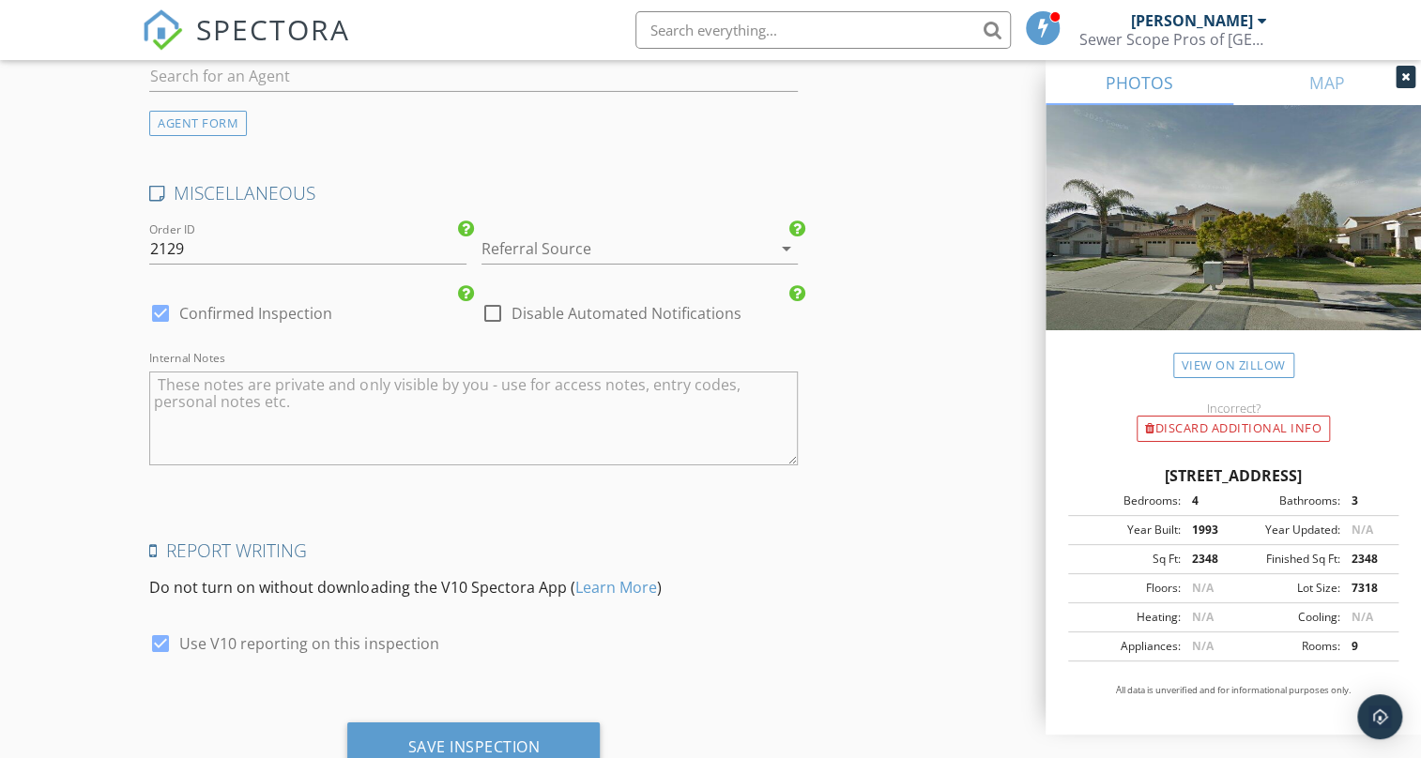
click at [767, 237] on div at bounding box center [760, 248] width 23 height 23
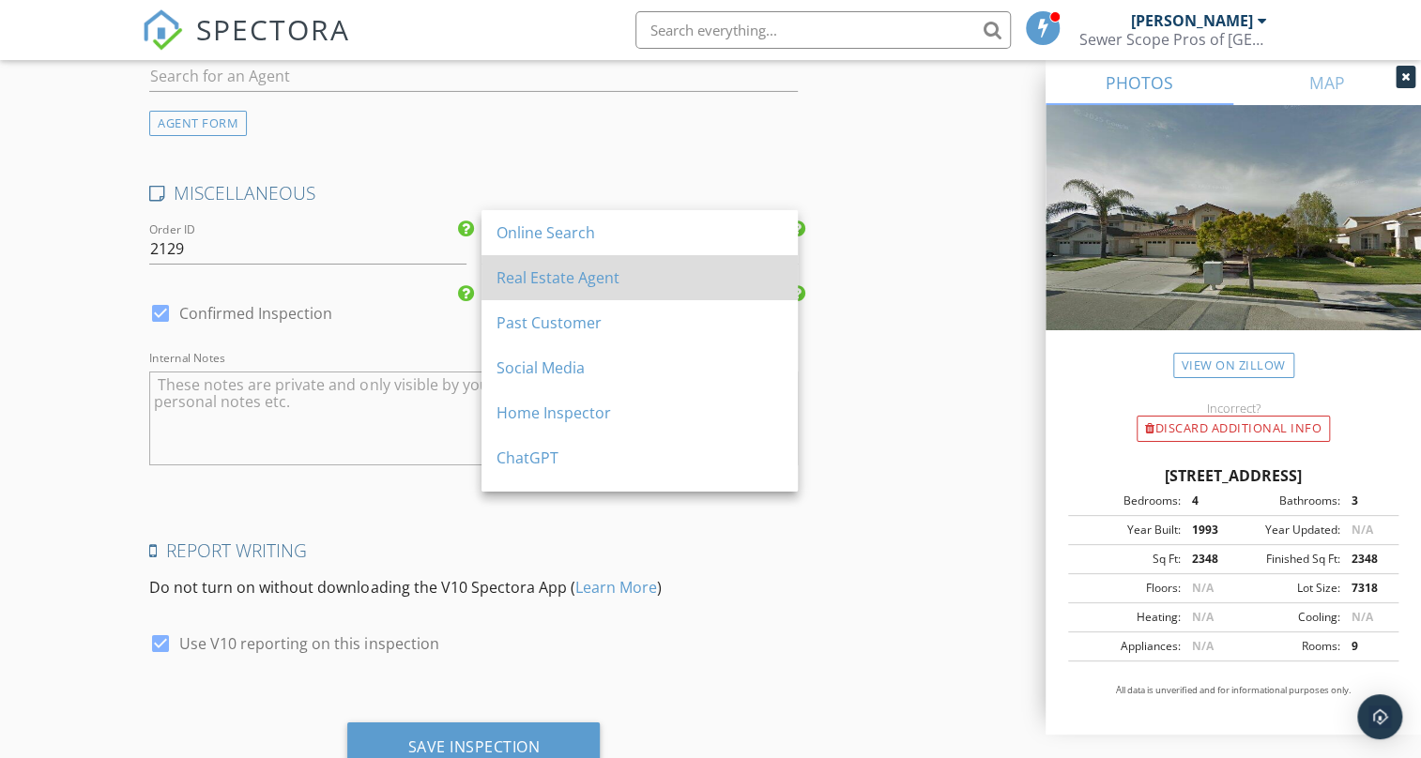
click at [631, 287] on div "Real Estate Agent" at bounding box center [639, 277] width 286 height 23
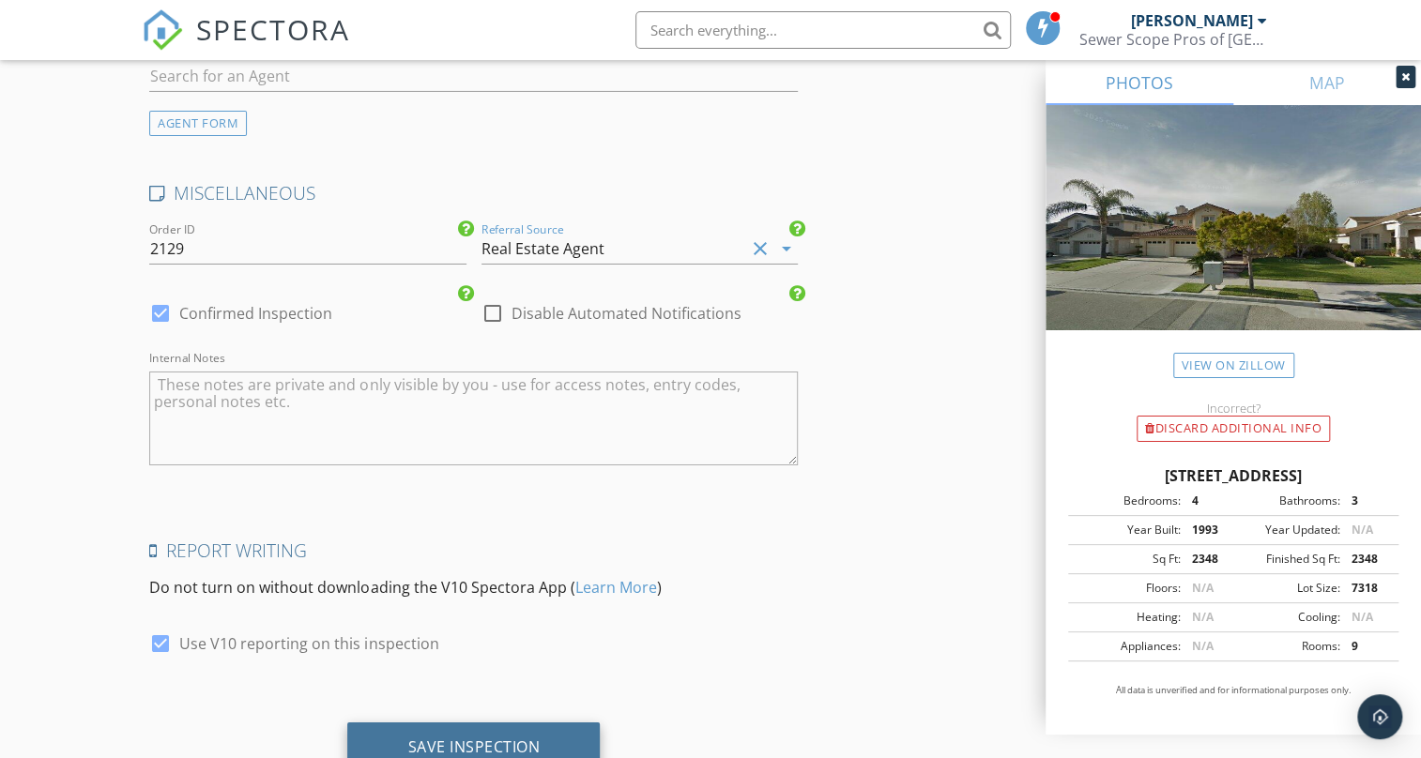
click at [476, 737] on div "Save Inspection" at bounding box center [473, 746] width 132 height 19
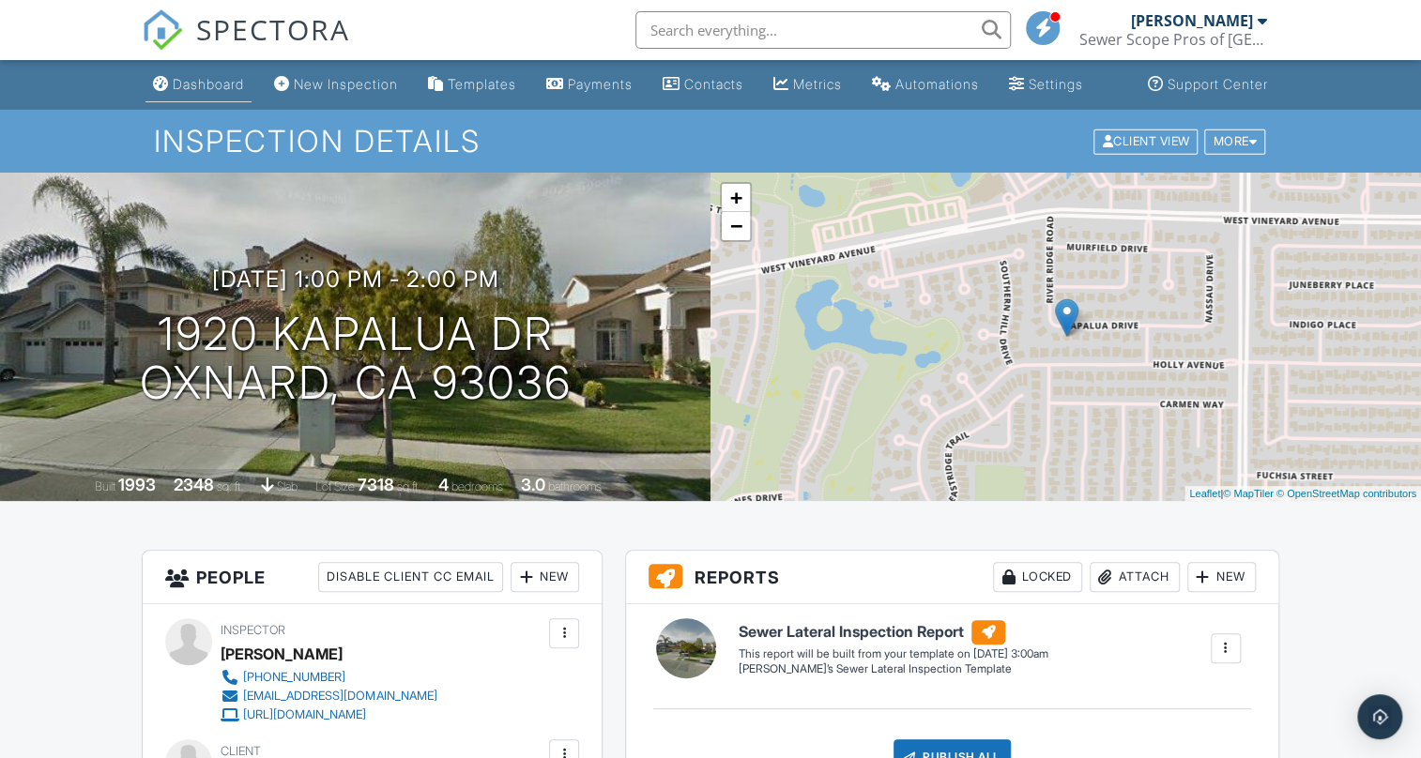
click at [173, 88] on link "Dashboard" at bounding box center [198, 85] width 106 height 35
